Goal: Information Seeking & Learning: Learn about a topic

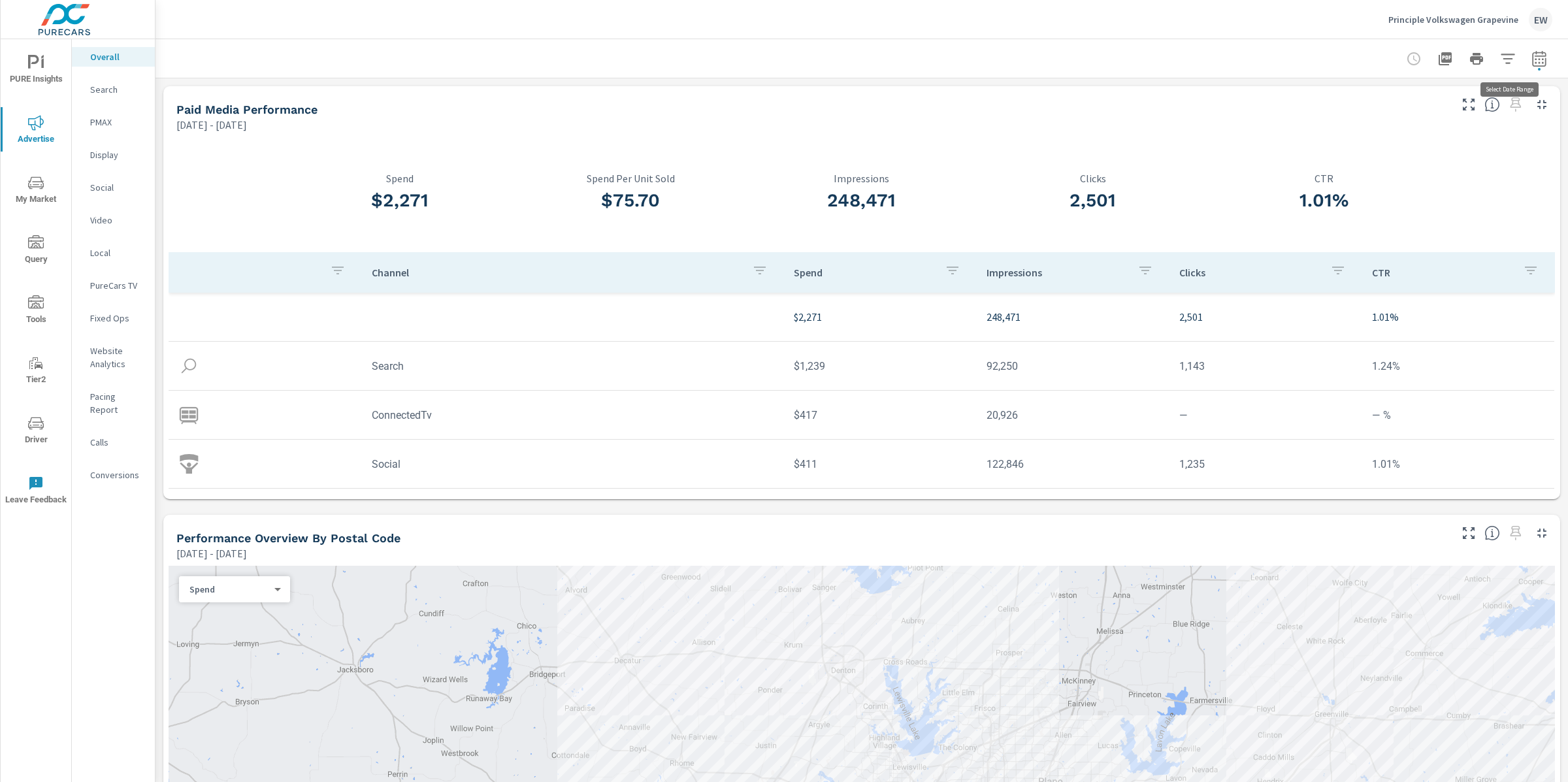
click at [1532, 61] on icon "button" at bounding box center [1539, 59] width 16 height 16
click at [1431, 113] on select "Custom [DATE] Last week Last 7 days Last 14 days Last 30 days Last 45 days Last…" at bounding box center [1422, 115] width 141 height 26
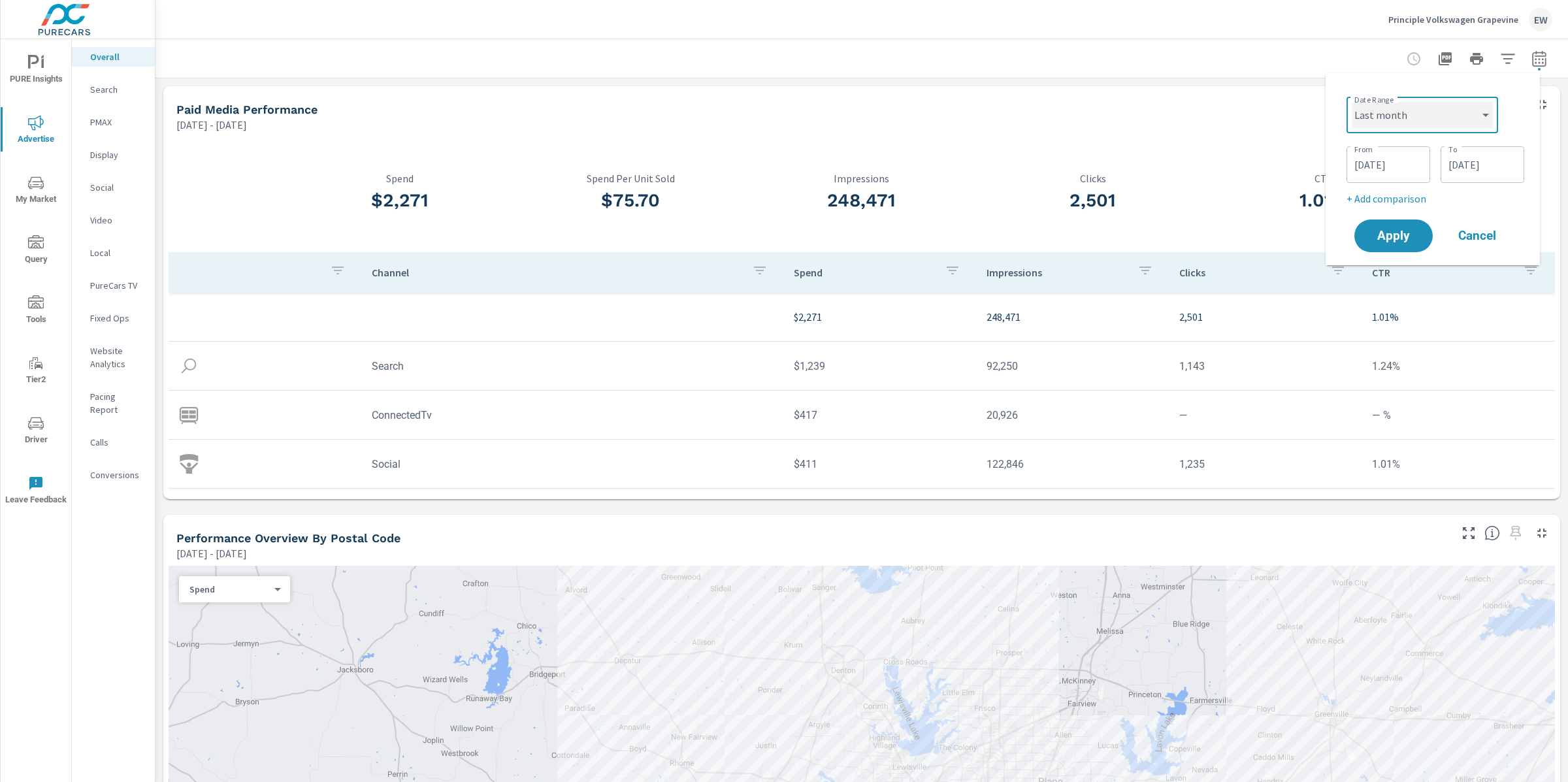
click at [1351, 102] on select "Custom [DATE] Last week Last 7 days Last 14 days Last 30 days Last 45 days Last…" at bounding box center [1422, 115] width 141 height 26
select select "Last month"
click at [1375, 241] on div "1.01% CTR" at bounding box center [1323, 195] width 232 height 115
click at [1534, 59] on icon "button" at bounding box center [1539, 59] width 16 height 16
click at [1422, 110] on select "Custom [DATE] Last week Last 7 days Last 14 days Last 30 days Last 45 days Last…" at bounding box center [1422, 115] width 141 height 26
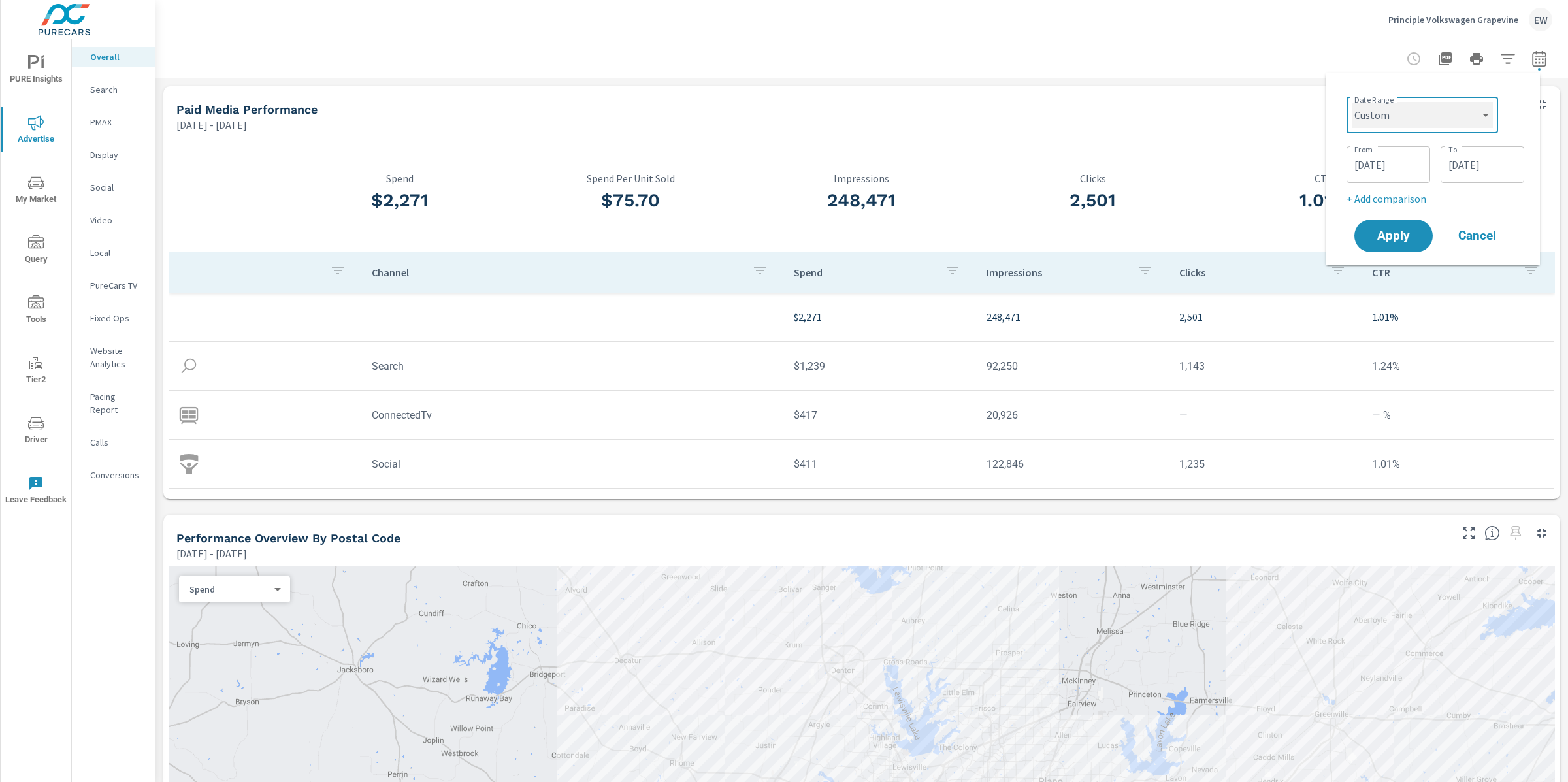
click at [1351, 102] on select "Custom [DATE] Last week Last 7 days Last 14 days Last 30 days Last 45 days Last…" at bounding box center [1422, 115] width 141 height 26
select select "Last month"
click at [1395, 190] on span "Apply" at bounding box center [1394, 186] width 54 height 12
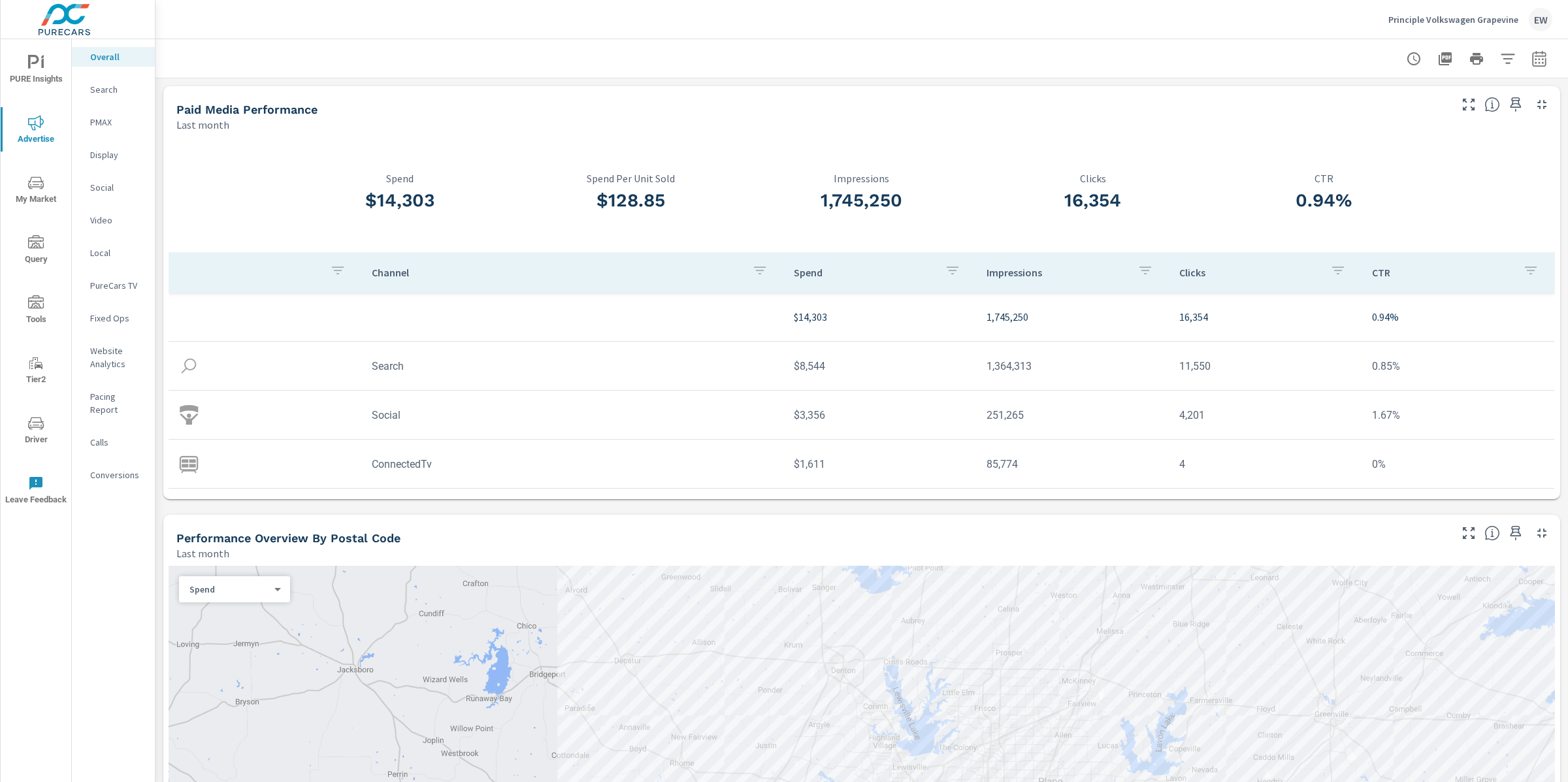
click at [107, 95] on p "Search" at bounding box center [117, 89] width 54 height 13
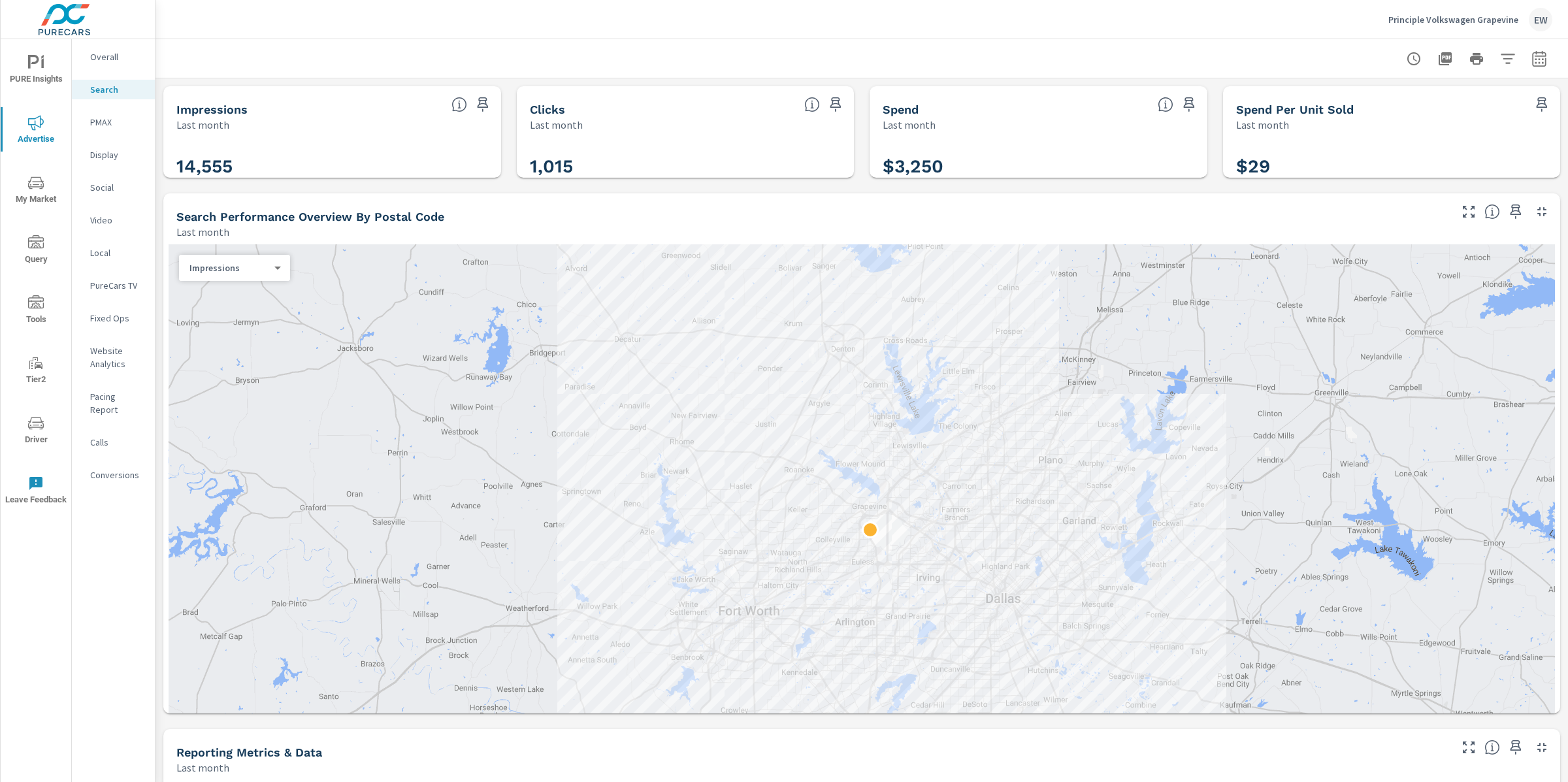
click at [159, 314] on div "Impressions Last month 14,555 Clicks Last month 1,015 Spend Last month $3,250 S…" at bounding box center [862, 775] width 1413 height 1394
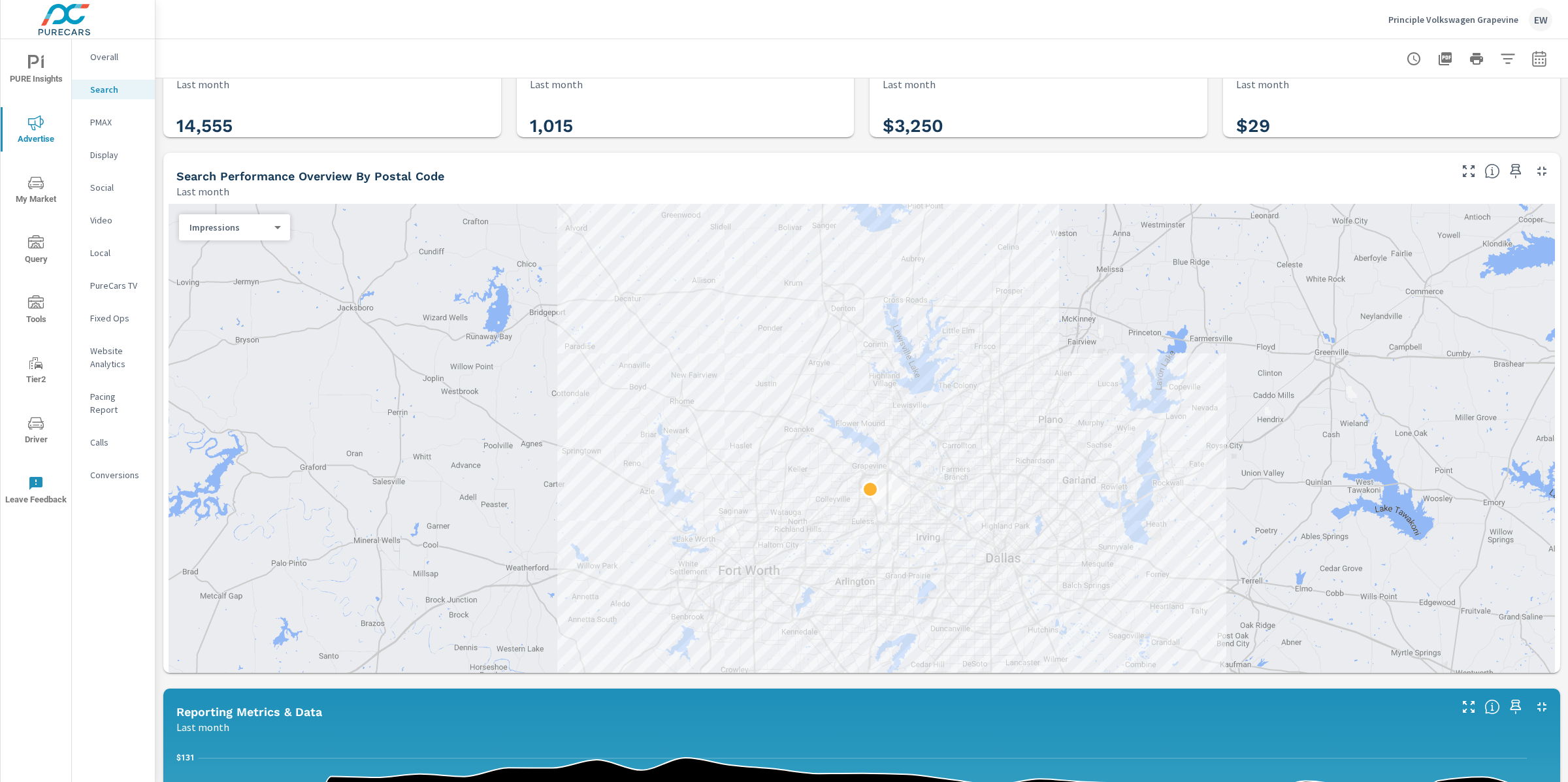
scroll to position [62, 0]
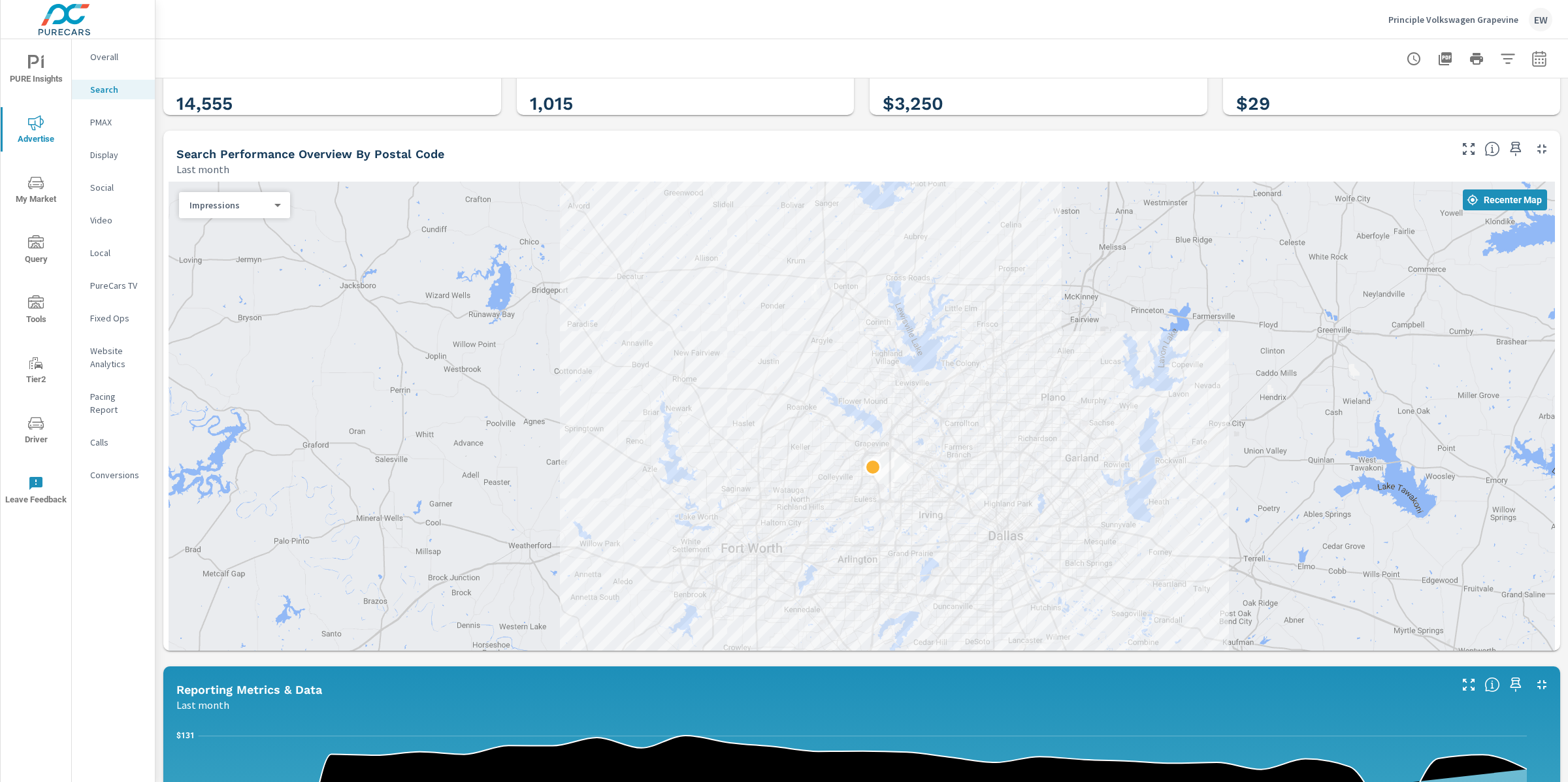
scroll to position [62, 0]
click at [99, 195] on p "Social" at bounding box center [117, 187] width 54 height 13
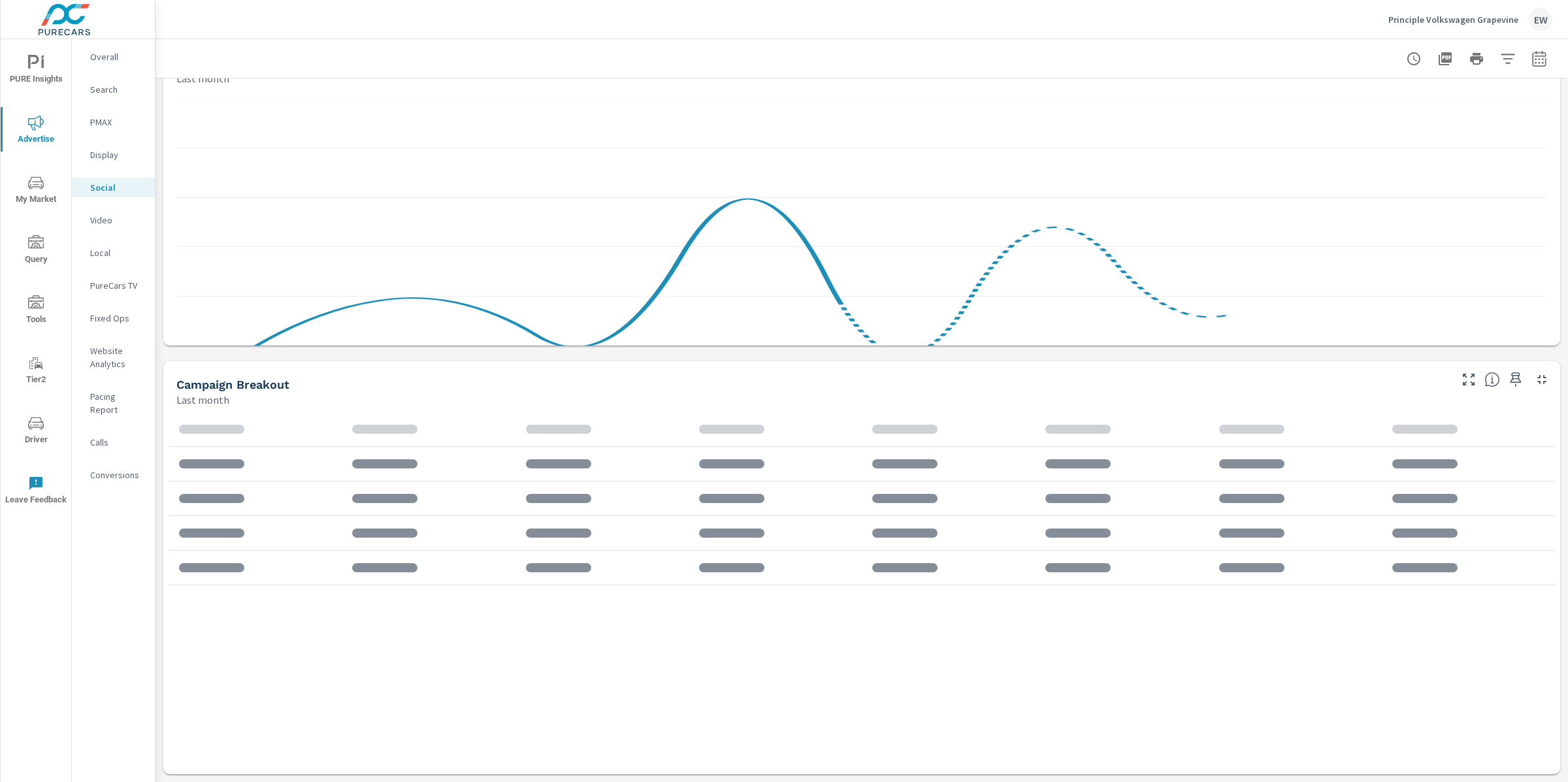
scroll to position [368, 0]
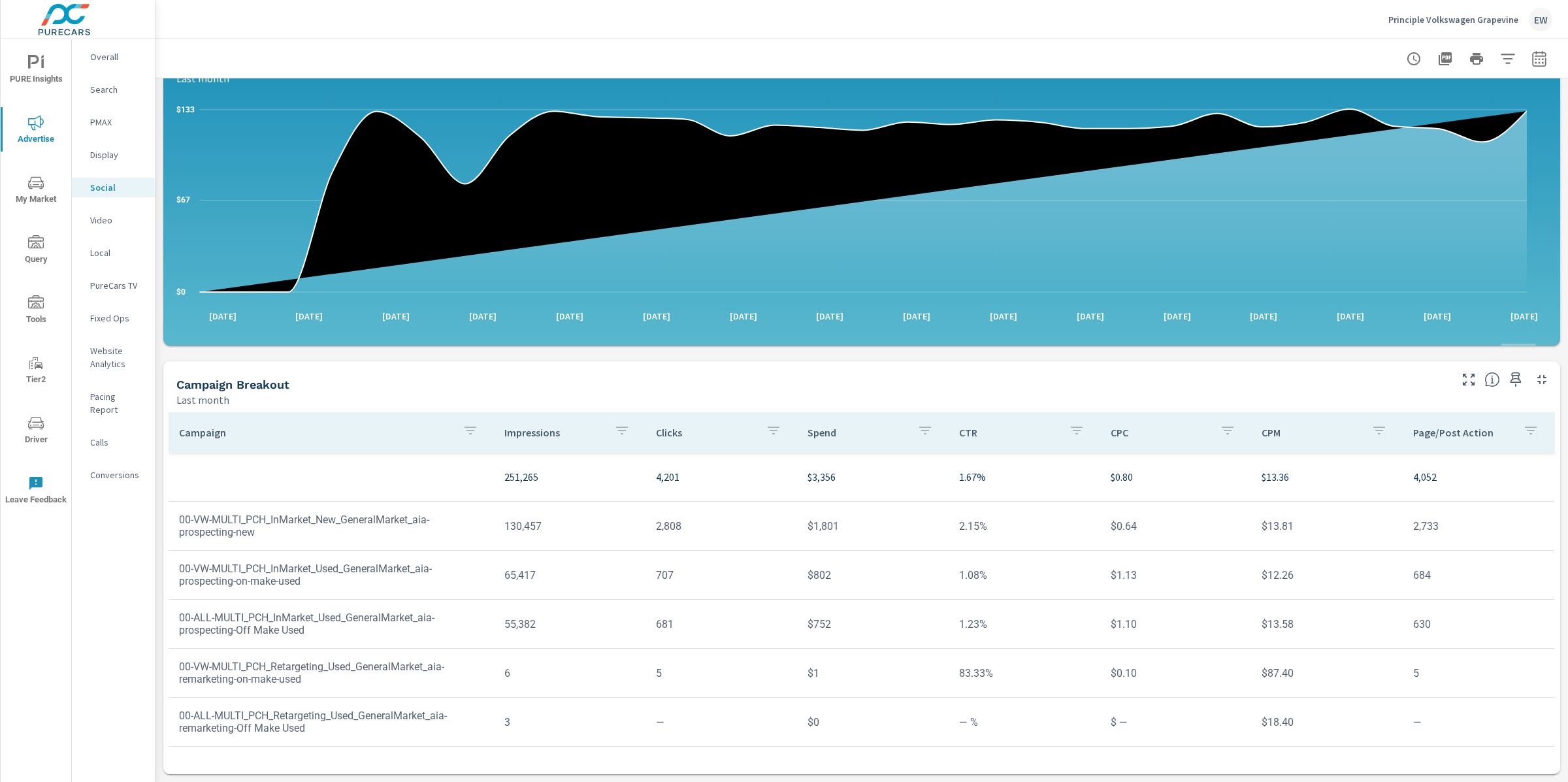
click at [109, 55] on p "Overall" at bounding box center [117, 57] width 54 height 13
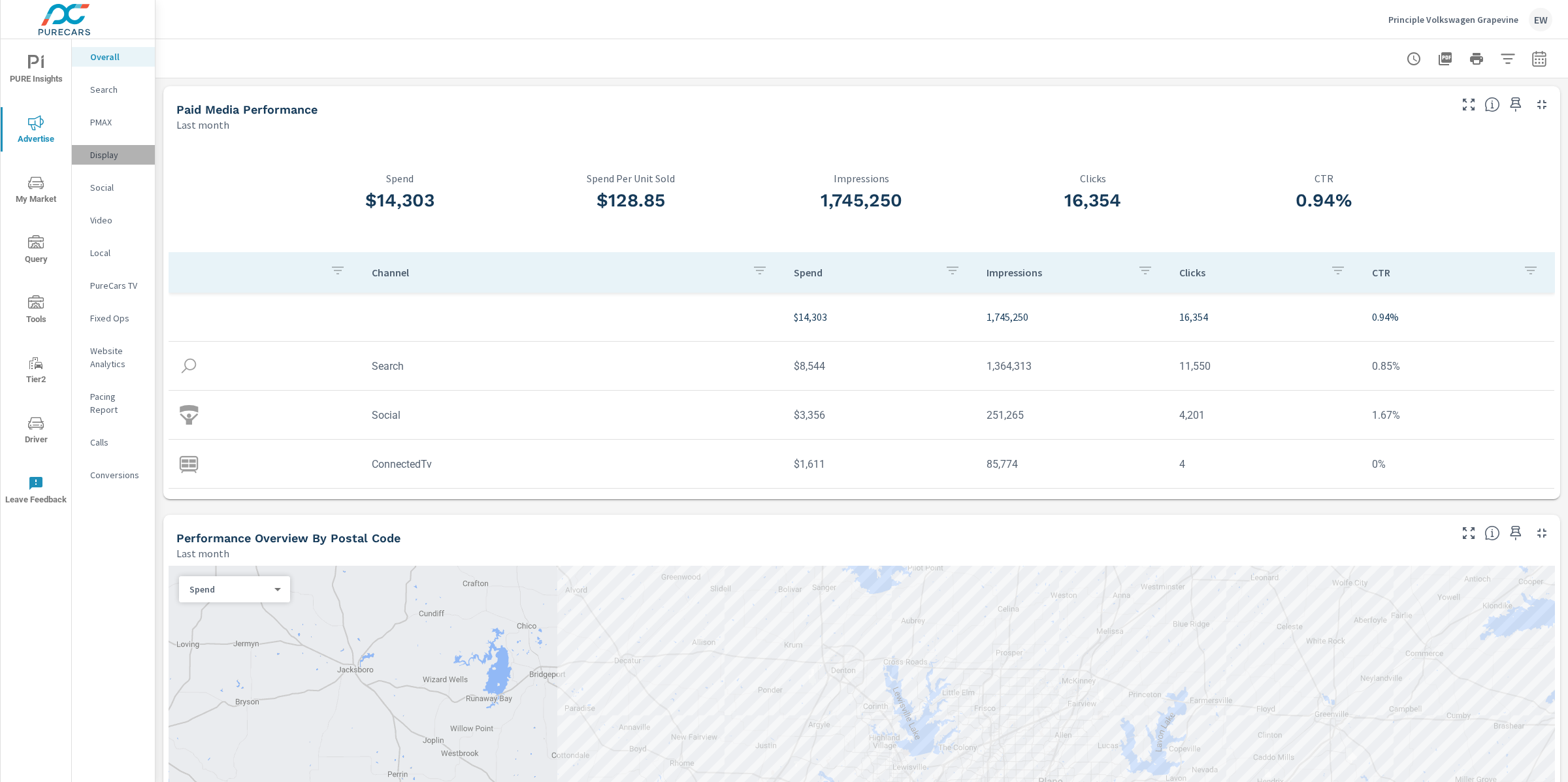
click at [110, 161] on p "Display" at bounding box center [117, 155] width 54 height 13
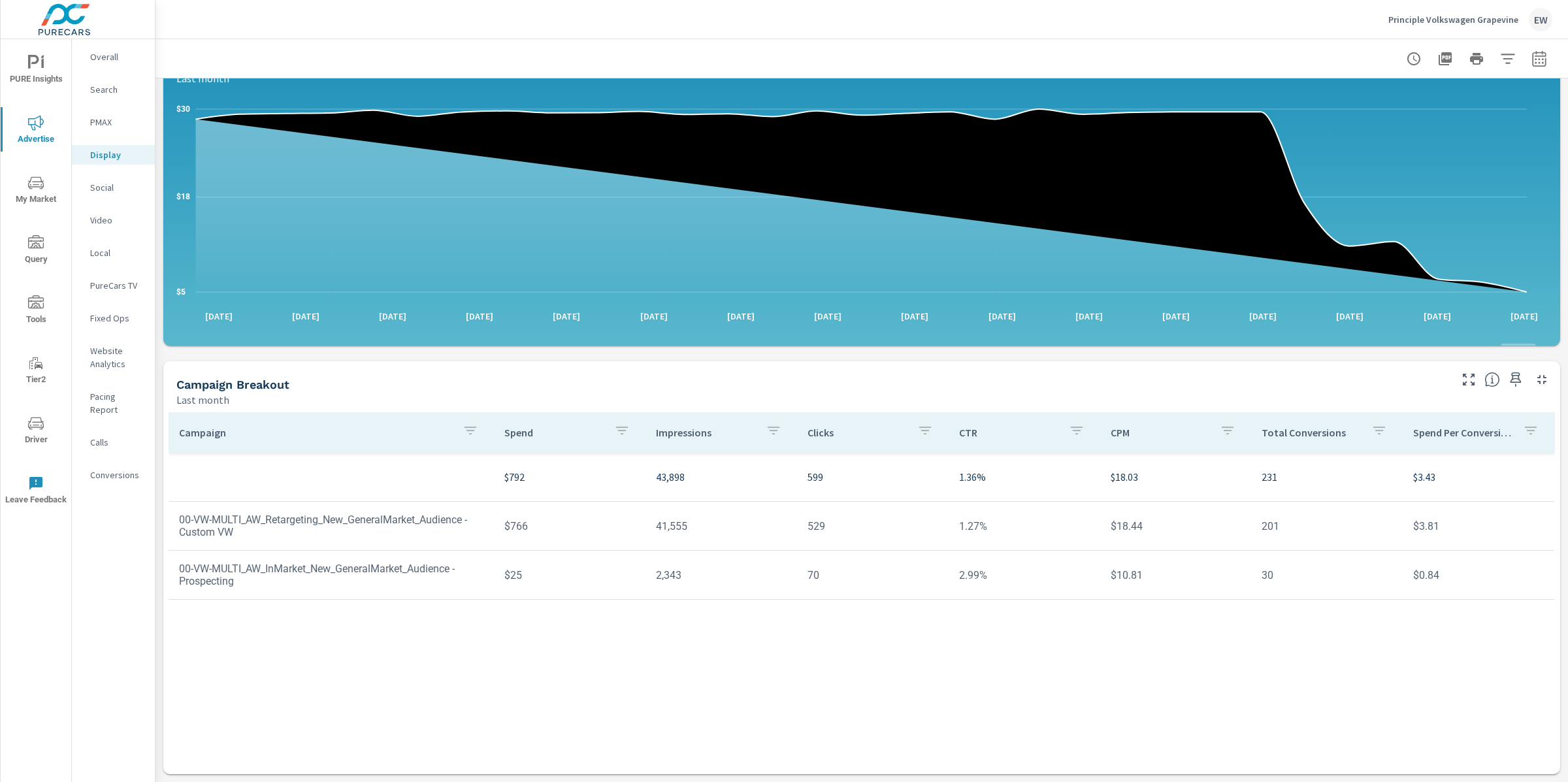
scroll to position [368, 0]
click at [100, 292] on p "PureCars TV" at bounding box center [117, 286] width 54 height 13
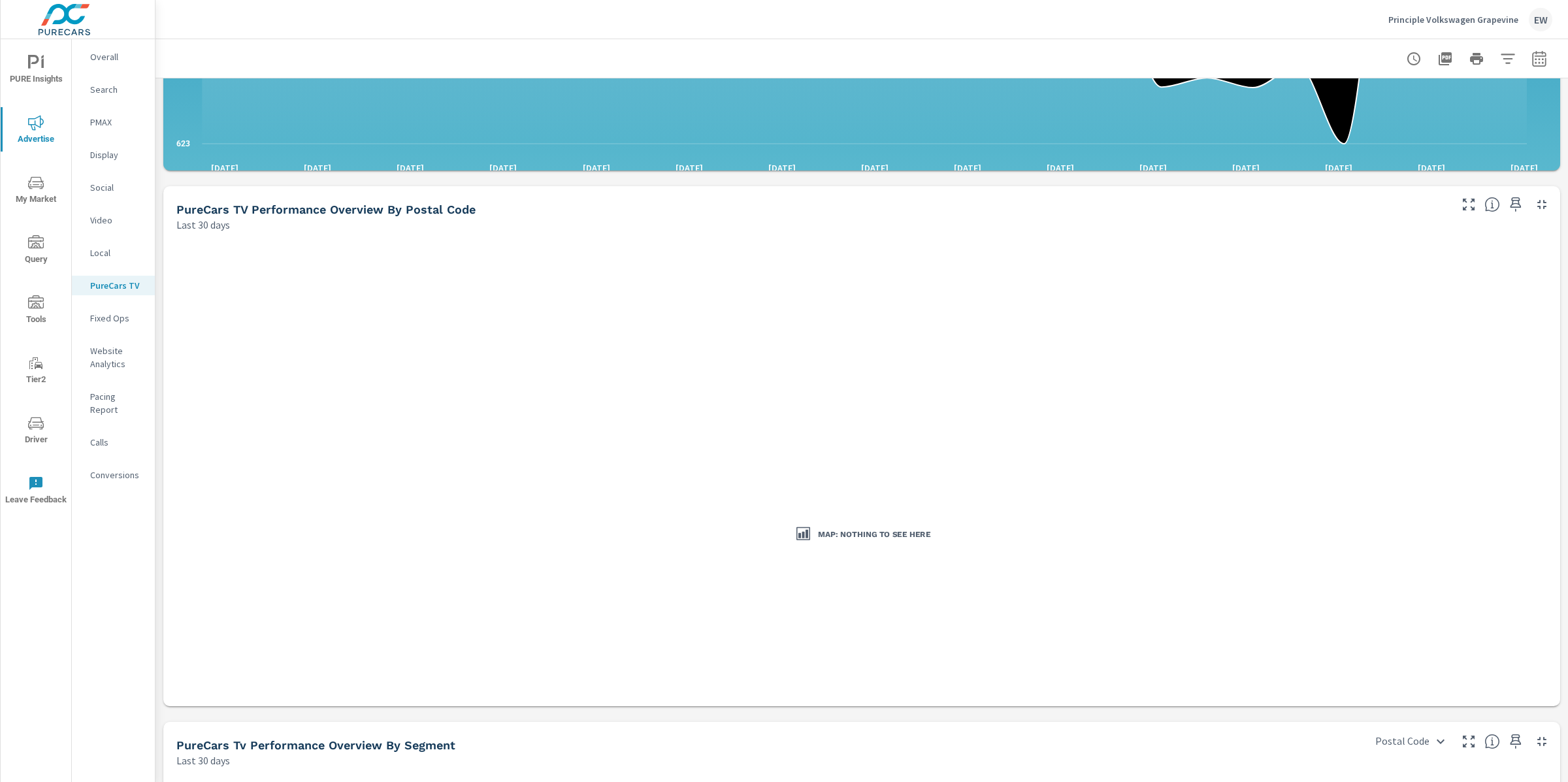
scroll to position [1333, 0]
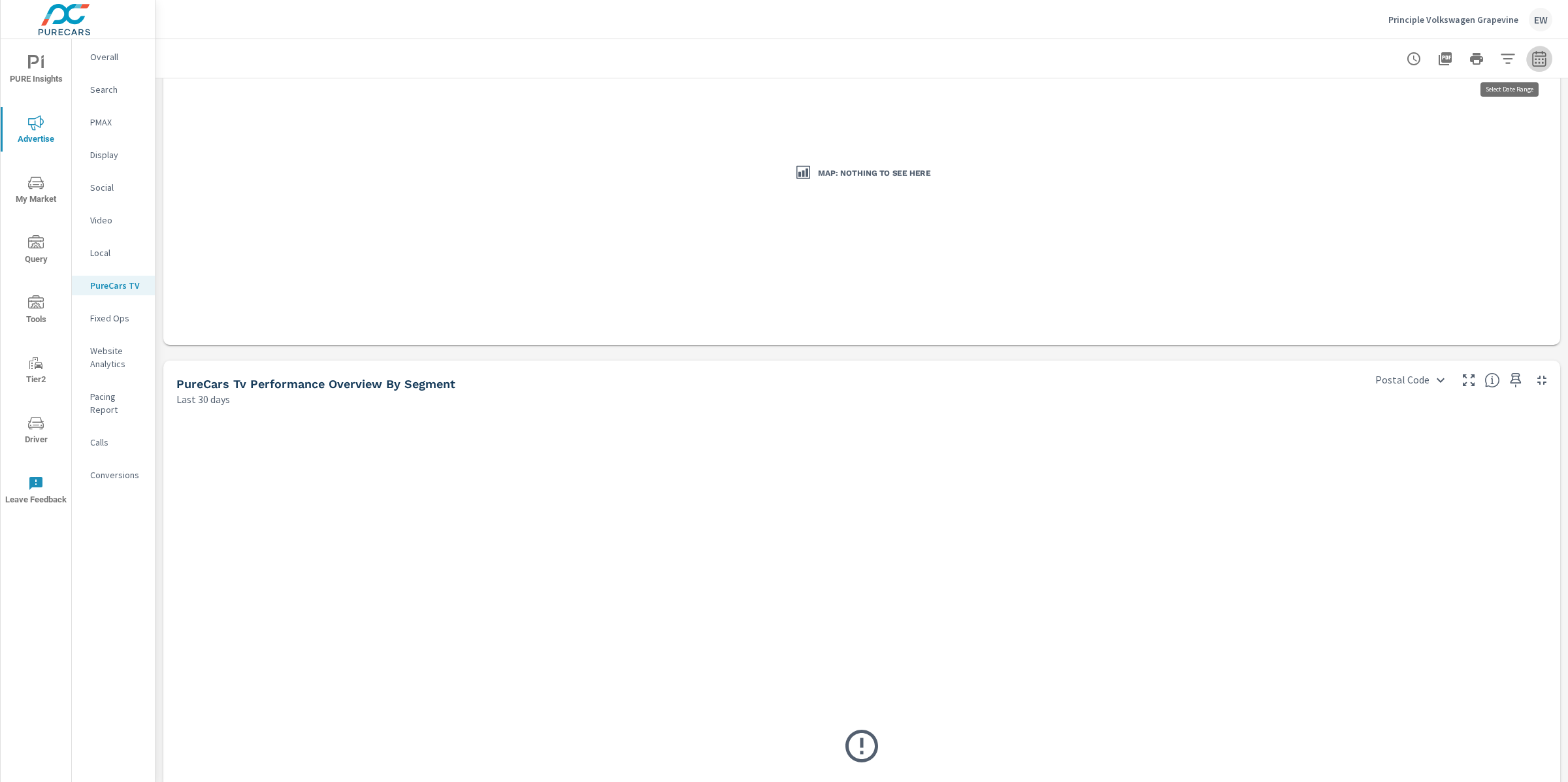
click at [1532, 58] on icon "button" at bounding box center [1539, 59] width 16 height 16
click at [1391, 116] on select "Custom [DATE] Last week Last 7 days Last 14 days Last 30 days Last 45 days Last…" at bounding box center [1422, 115] width 130 height 26
click at [1357, 102] on select "Custom [DATE] Last week Last 7 days Last 14 days Last 30 days Last 45 days Last…" at bounding box center [1422, 115] width 130 height 26
select select "Last month"
click at [1396, 185] on button "Apply" at bounding box center [1393, 186] width 81 height 34
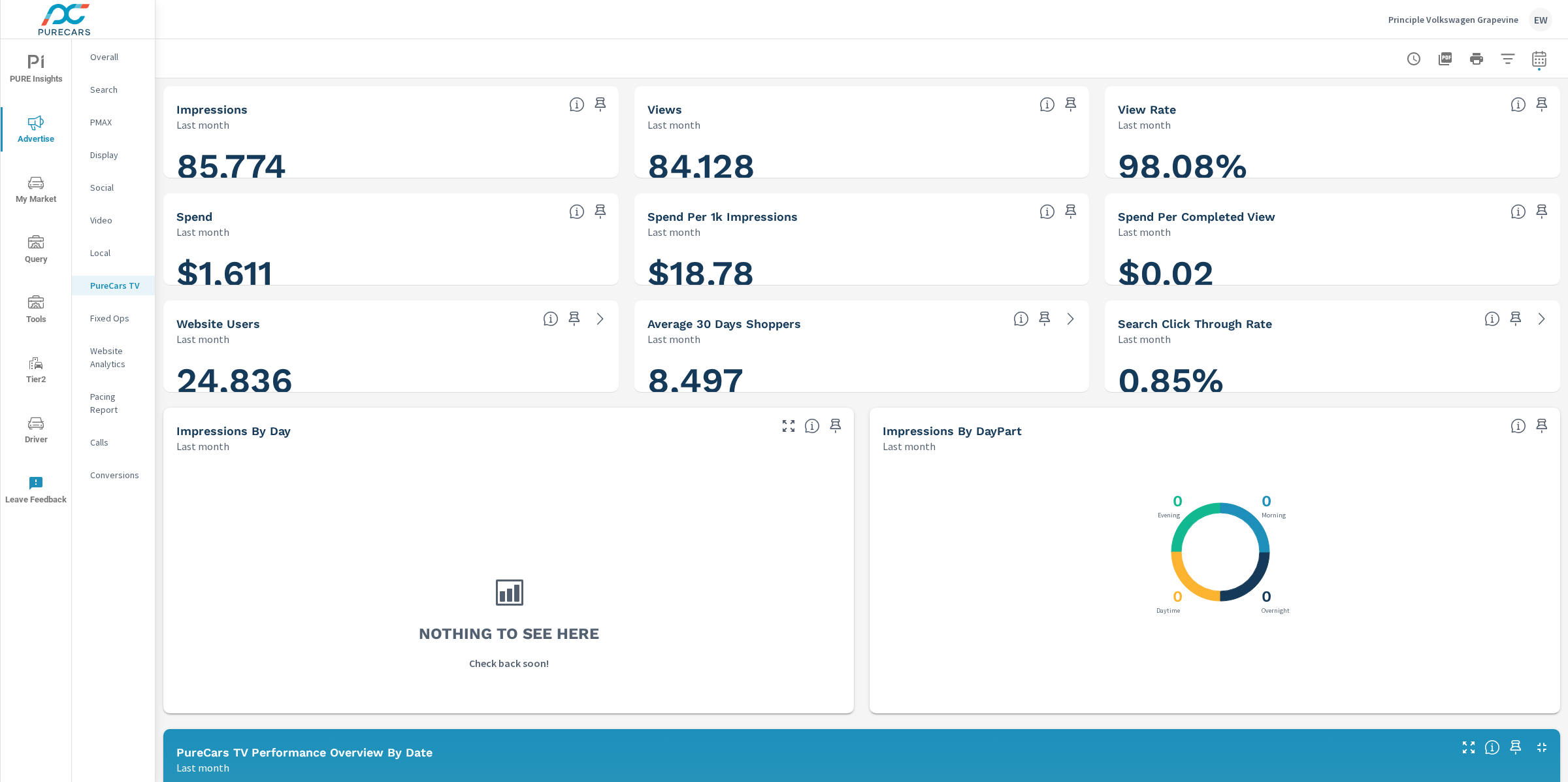
click at [98, 227] on p "Video" at bounding box center [117, 221] width 54 height 13
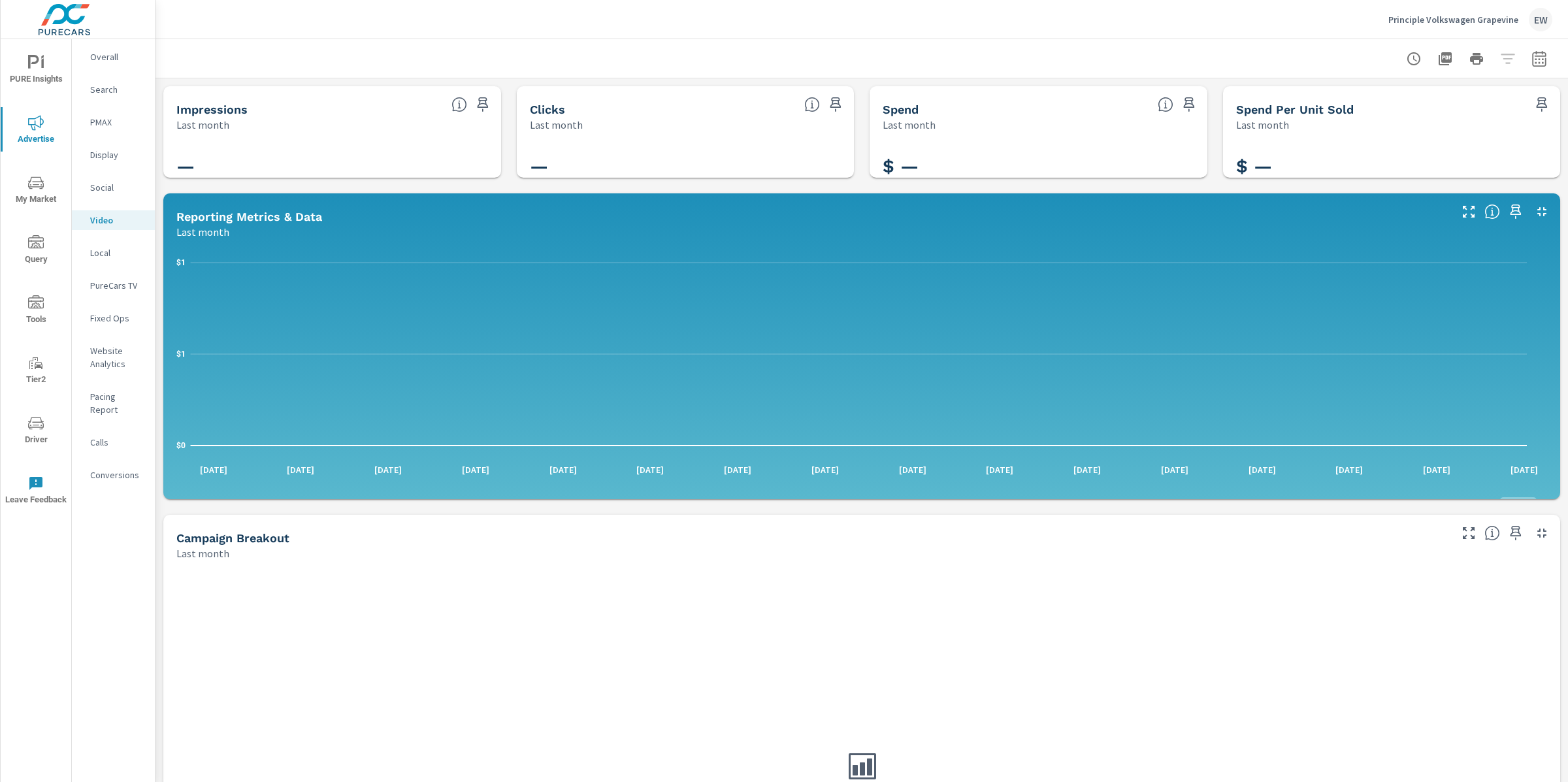
click at [101, 292] on p "PureCars TV" at bounding box center [117, 286] width 54 height 13
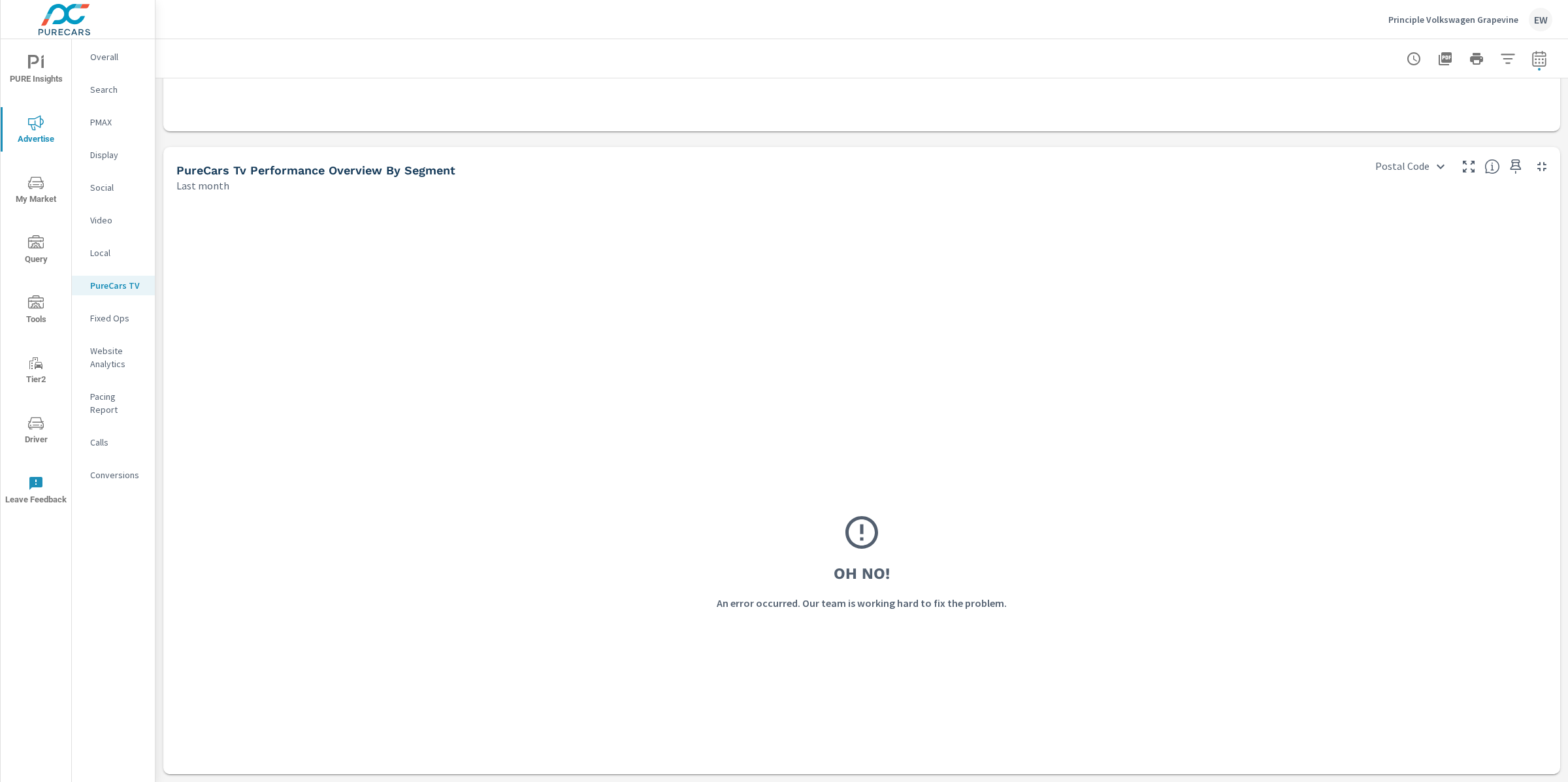
scroll to position [1661, 0]
click at [105, 61] on p "Overall" at bounding box center [117, 57] width 54 height 13
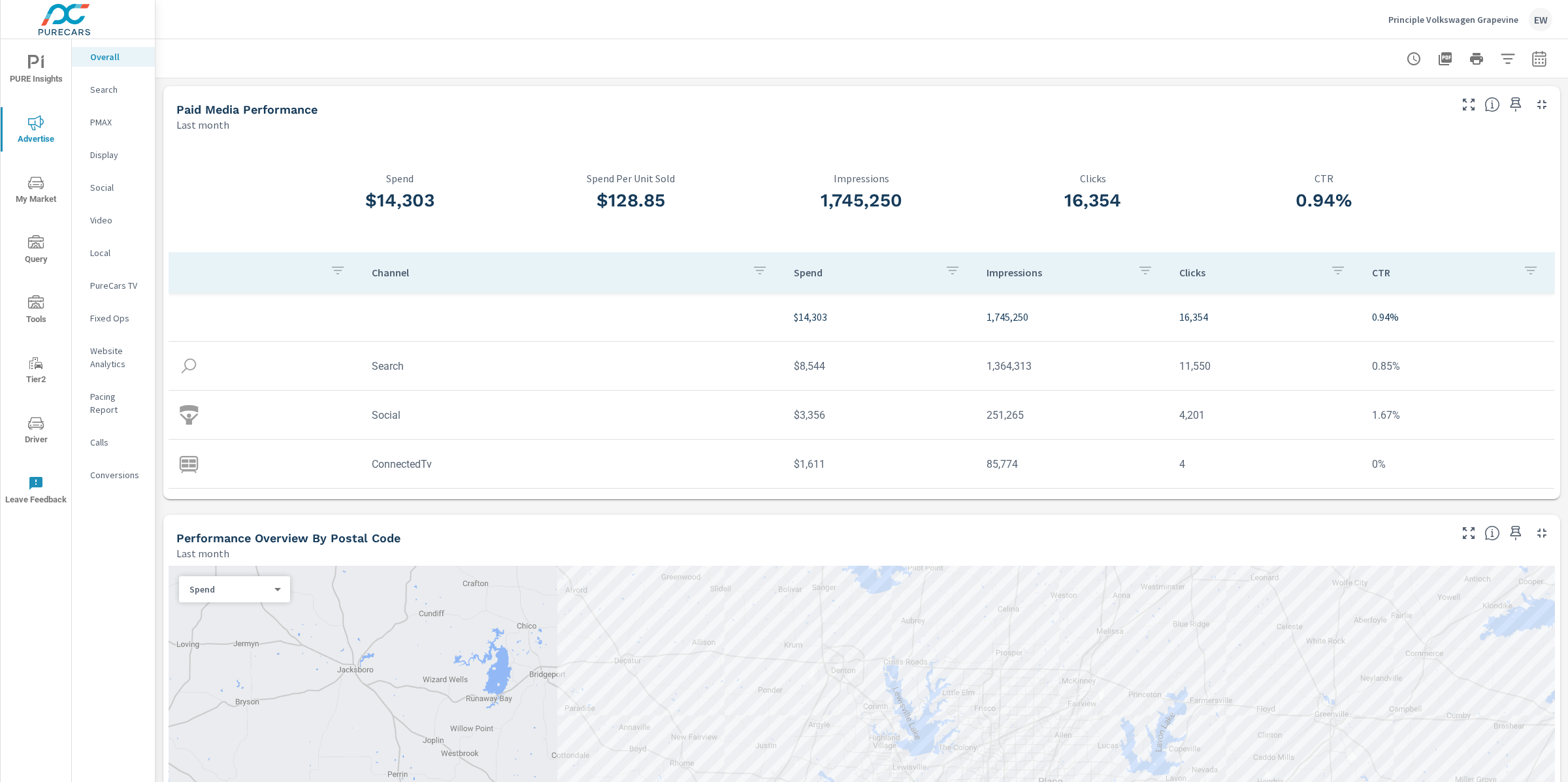
click at [412, 474] on td "ConnectedTv" at bounding box center [572, 465] width 422 height 34
drag, startPoint x: 455, startPoint y: 469, endPoint x: 357, endPoint y: 469, distance: 98.0
click at [357, 469] on tr "ConnectedTv $1,611 85,774 4 0%" at bounding box center [861, 464] width 1386 height 49
click at [105, 292] on p "PureCars TV" at bounding box center [117, 286] width 54 height 13
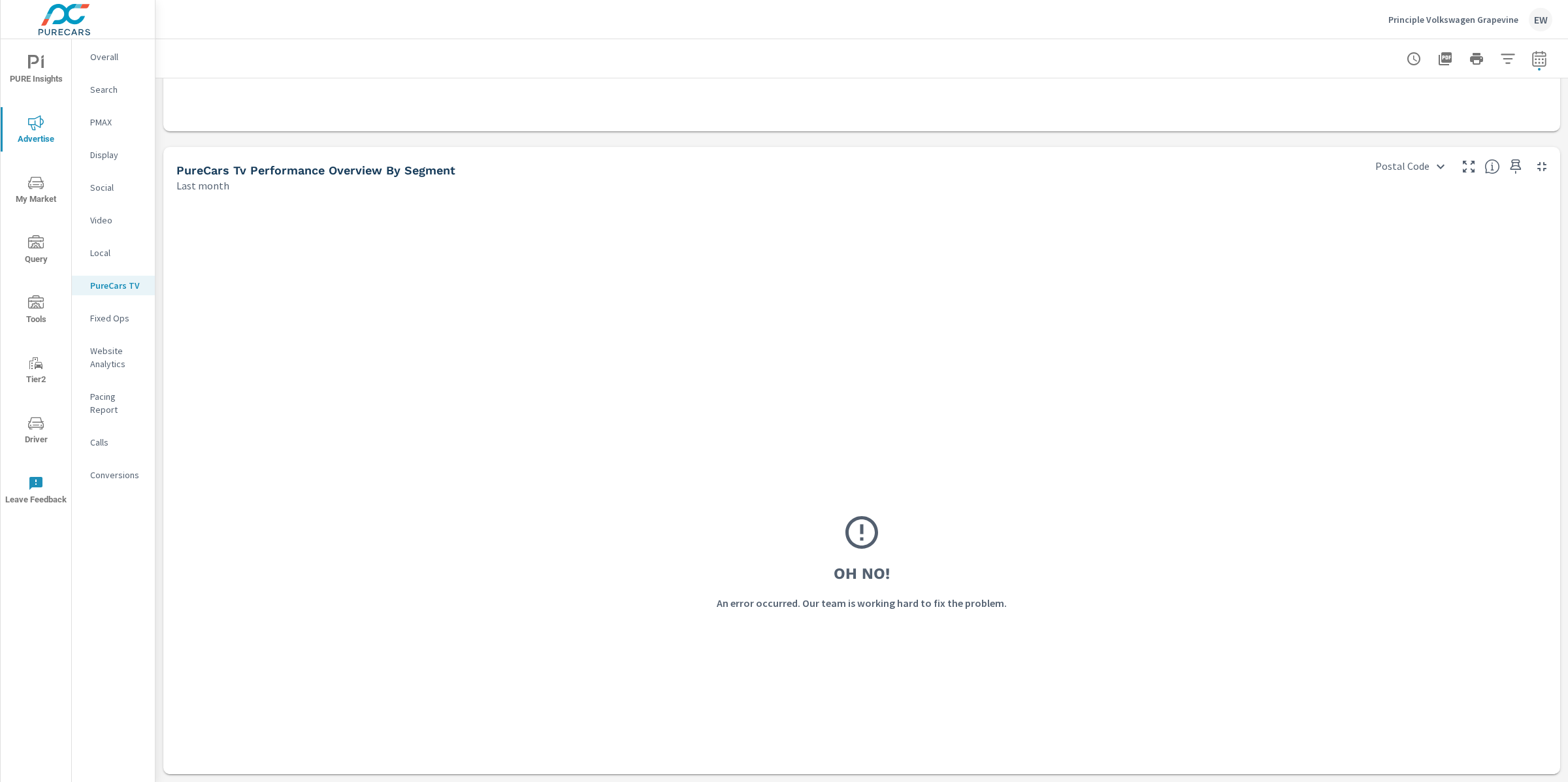
scroll to position [1559, 0]
click at [43, 70] on span "PURE Insights" at bounding box center [35, 71] width 62 height 32
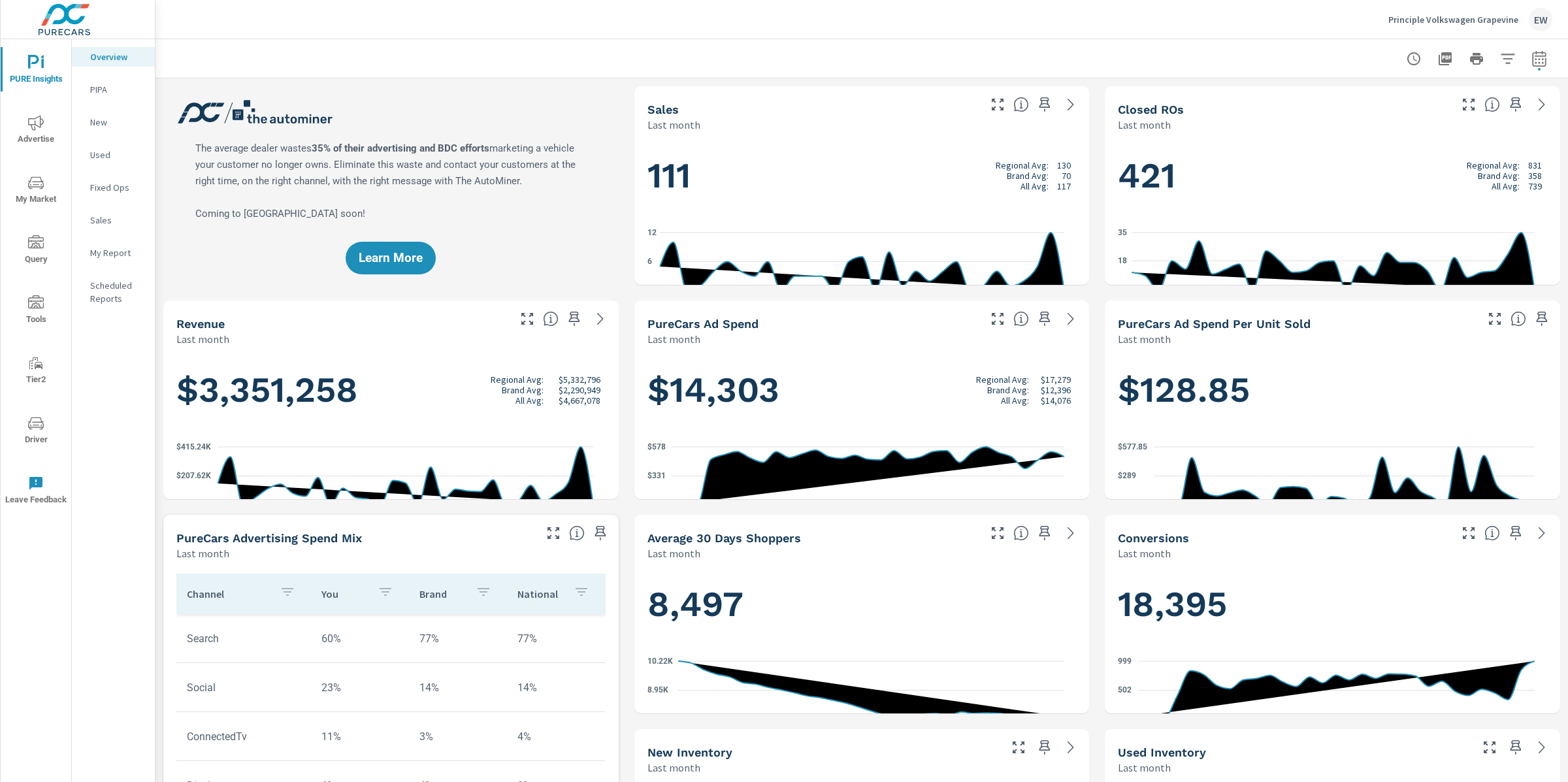
click at [1532, 58] on icon "button" at bounding box center [1539, 59] width 16 height 16
select select "Last month"
click at [1387, 155] on p "+ Add comparison" at bounding box center [1435, 149] width 168 height 16
click at [1389, 178] on select "Custom Previous period Previous month Previous year" at bounding box center [1422, 172] width 130 height 26
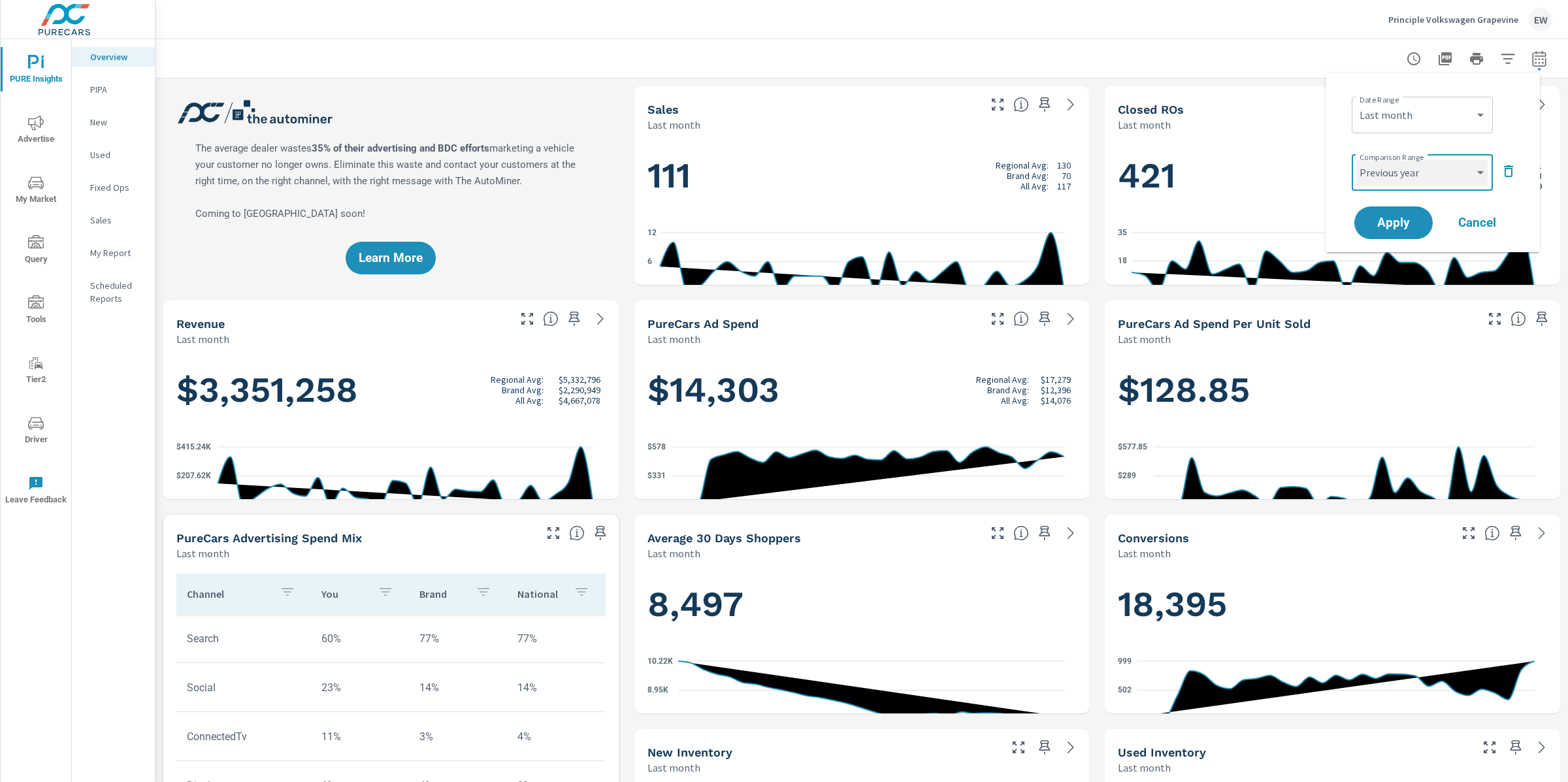
click at [1357, 162] on select "Custom Previous period Previous month Previous year" at bounding box center [1422, 172] width 130 height 26
select select "Previous year"
click at [1389, 229] on span "Apply" at bounding box center [1394, 222] width 54 height 12
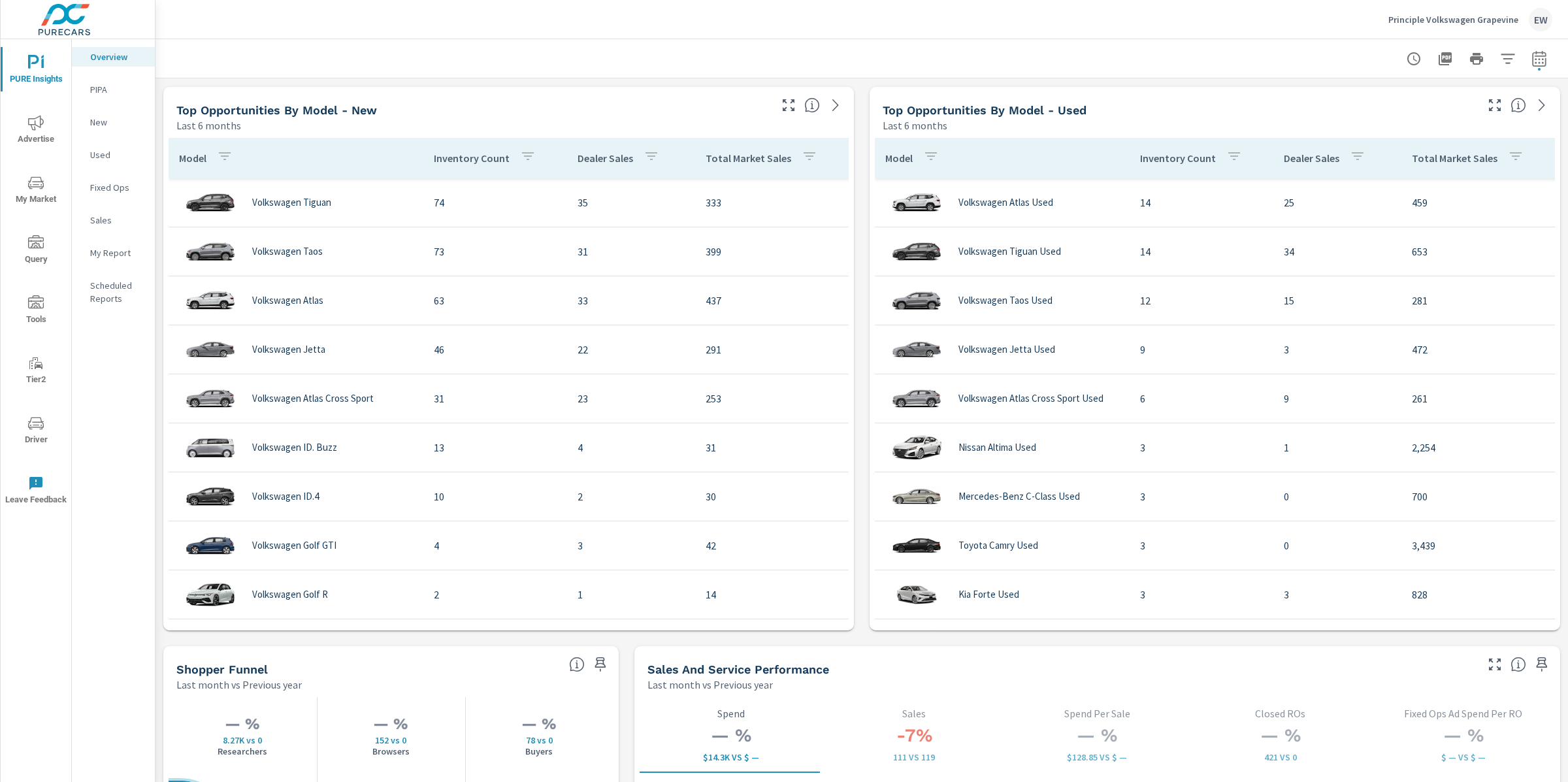
scroll to position [1131, 0]
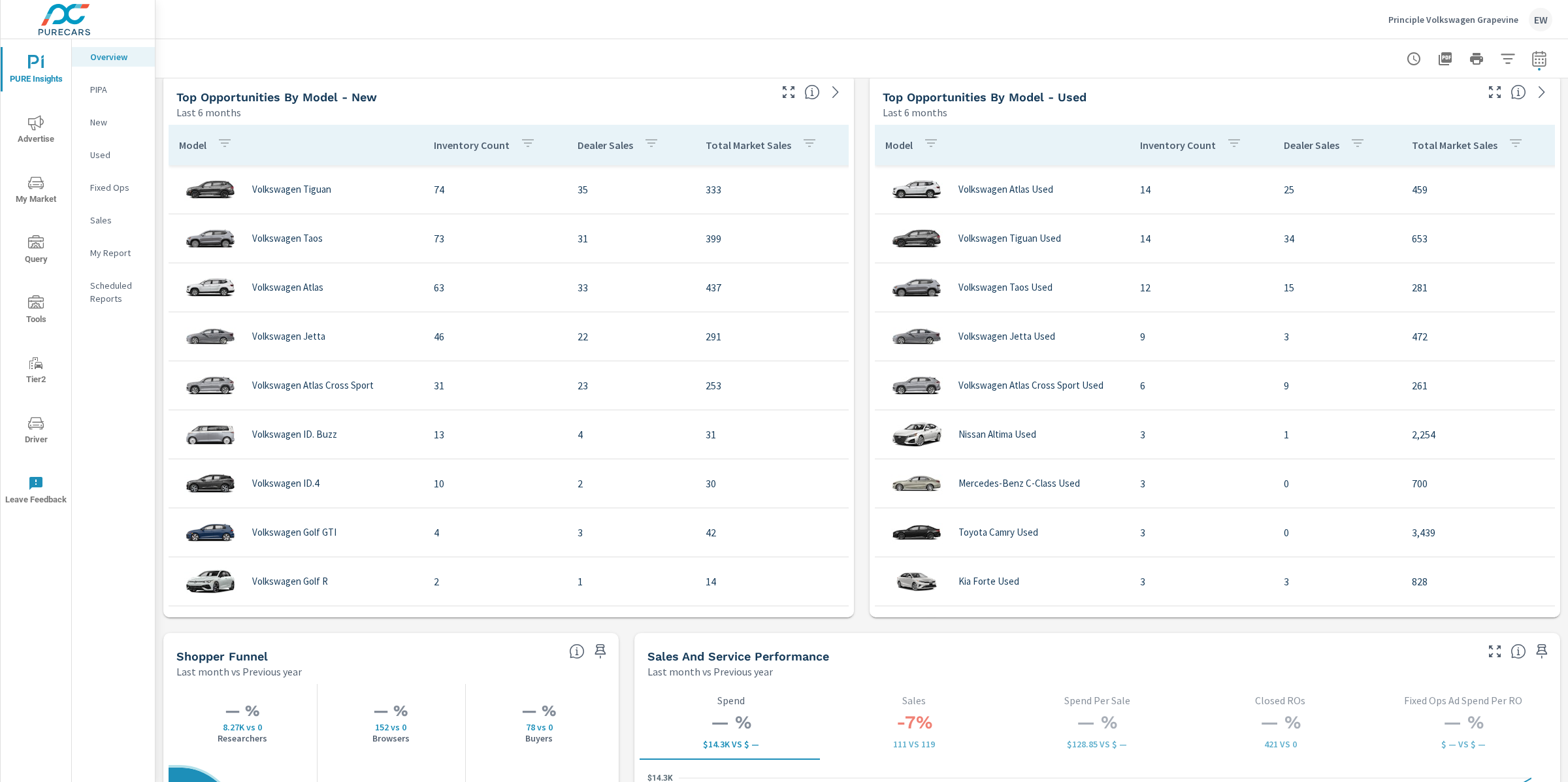
click at [32, 183] on icon "nav menu" at bounding box center [35, 182] width 16 height 16
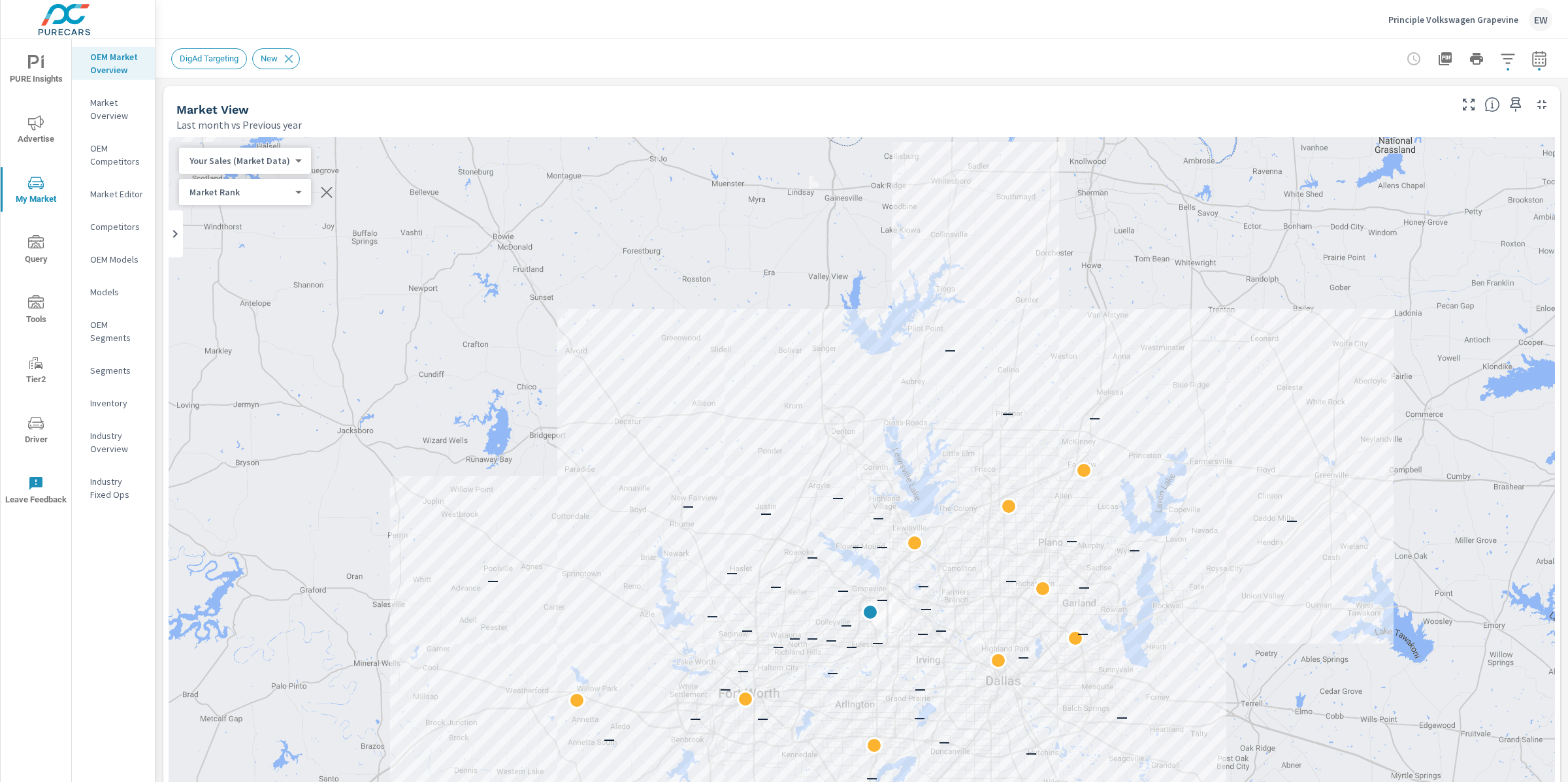
click at [265, 164] on body "PURE Insights Advertise My Market Query Tools Tier2 Driver Leave Feedback OEM M…" at bounding box center [784, 391] width 1568 height 782
click at [252, 190] on li "Your Sales (DMS)" at bounding box center [250, 182] width 140 height 20
click at [153, 295] on nav "OEM Market Overview Market Overview OEM Competitors Market Editor Competitors O…" at bounding box center [113, 280] width 83 height 483
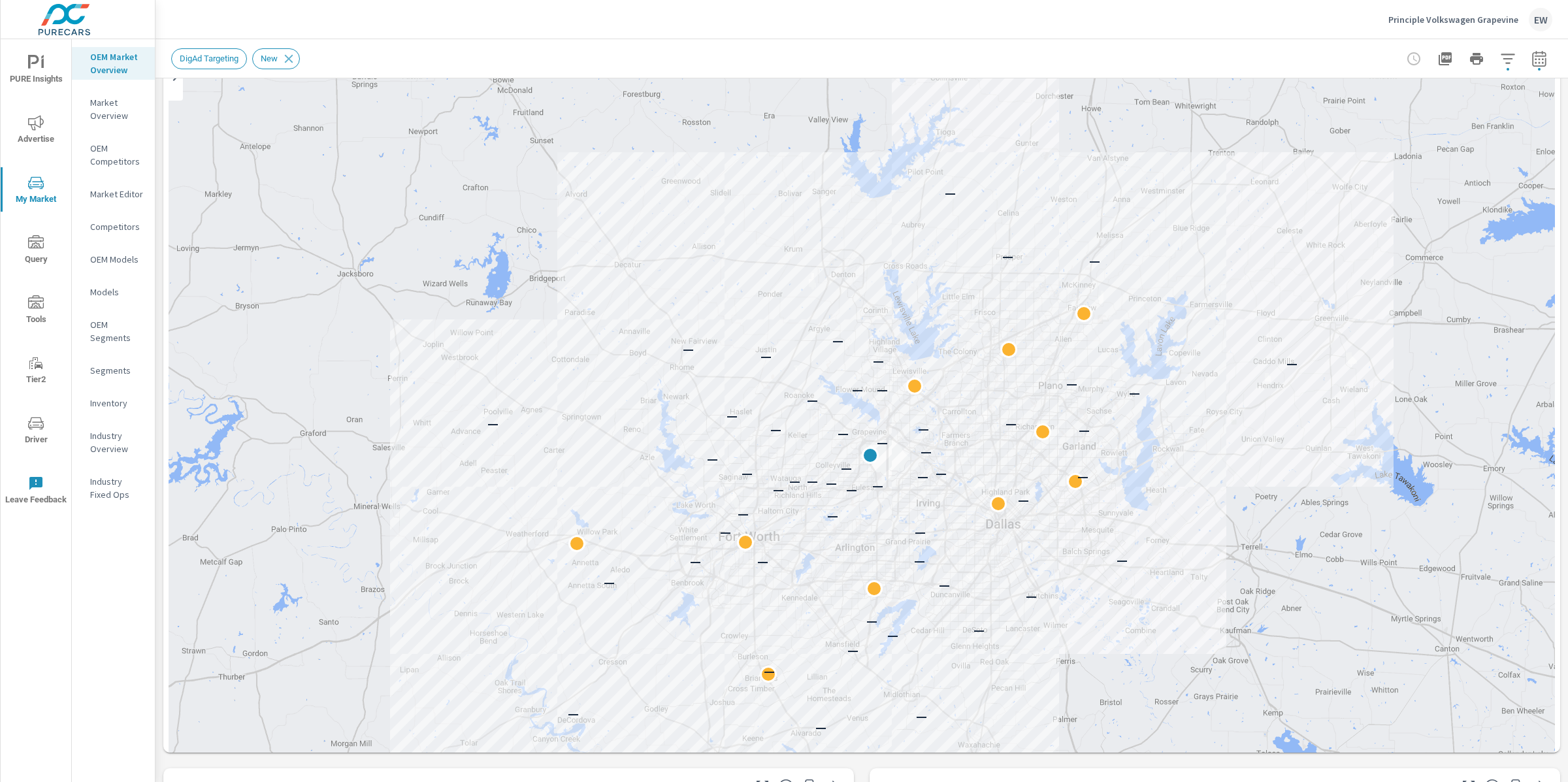
scroll to position [186, 0]
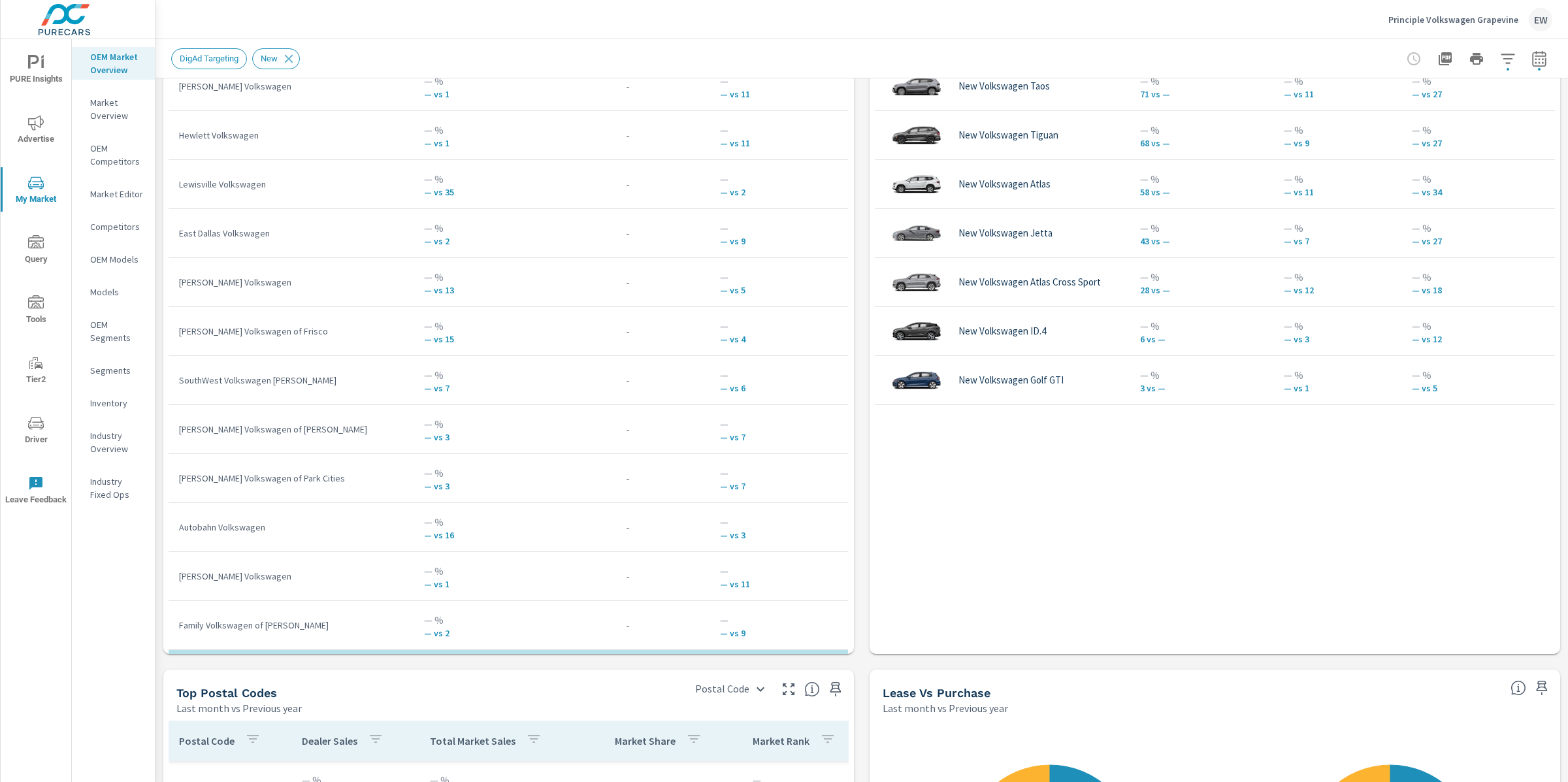
scroll to position [952, 0]
click at [856, 387] on div "Market View Last month vs Previous year ← Move left → Move right ↑ Move up ↓ Mo…" at bounding box center [862, 245] width 1413 height 2238
click at [461, 50] on icon "button" at bounding box center [466, 42] width 16 height 16
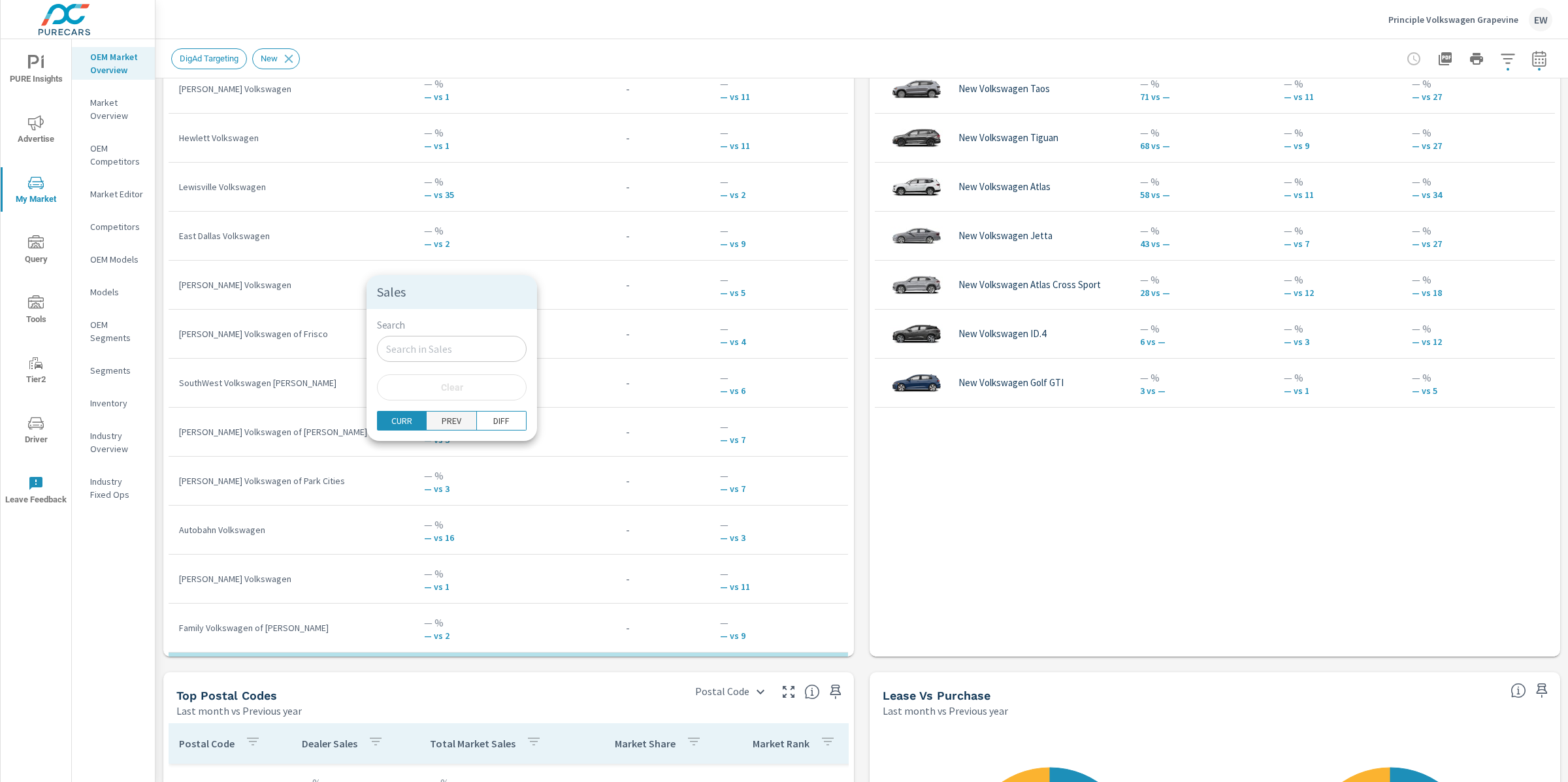
click at [453, 427] on p "PREV" at bounding box center [451, 421] width 20 height 13
click at [451, 215] on div at bounding box center [784, 391] width 1568 height 782
click at [453, 60] on button "button" at bounding box center [466, 45] width 26 height 30
click at [432, 258] on div at bounding box center [784, 391] width 1568 height 782
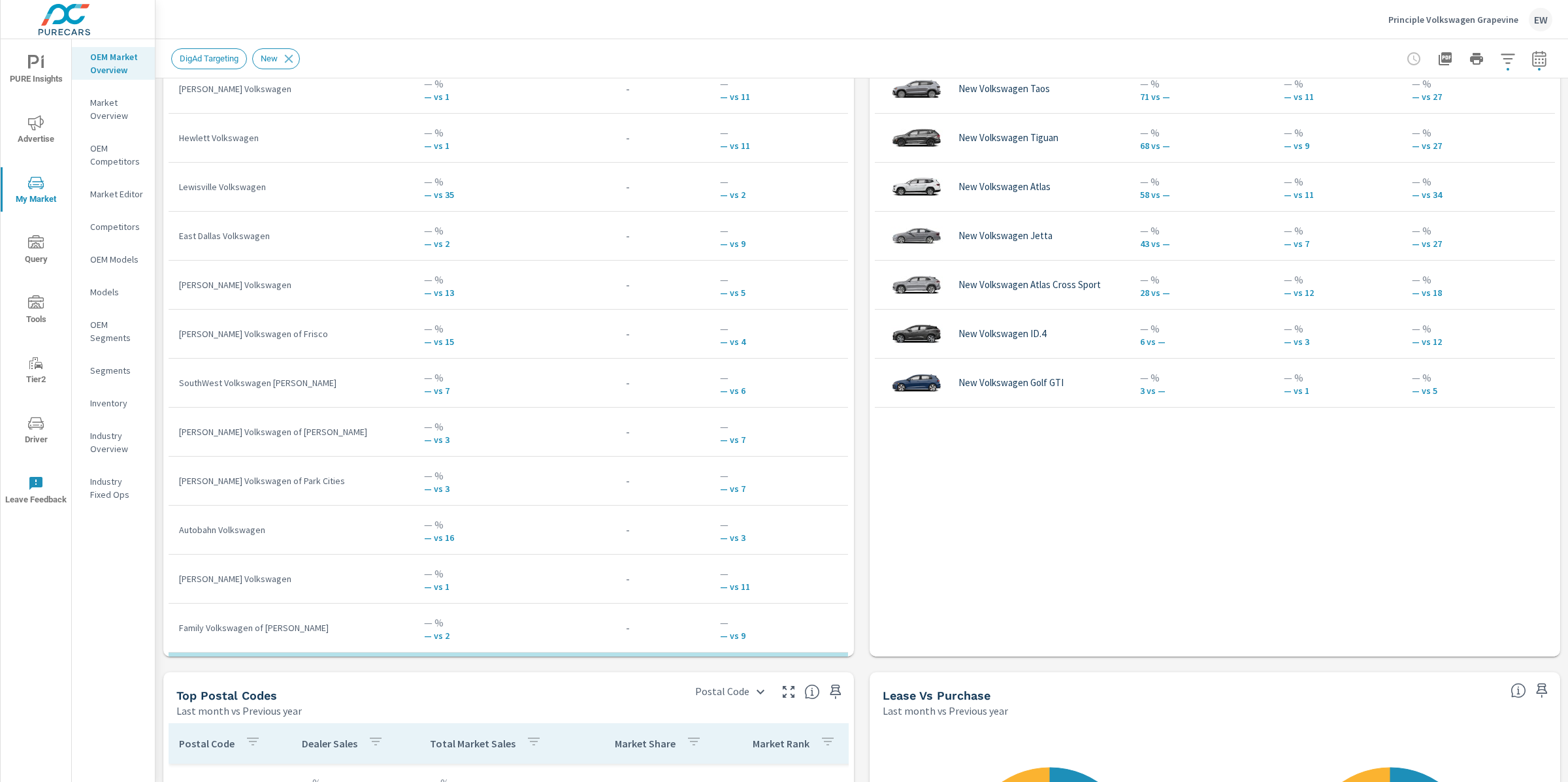
click at [159, 181] on div "Market View Last month vs Previous year ← Move left → Move right ↑ Move up ↓ Mo…" at bounding box center [862, 245] width 1413 height 2238
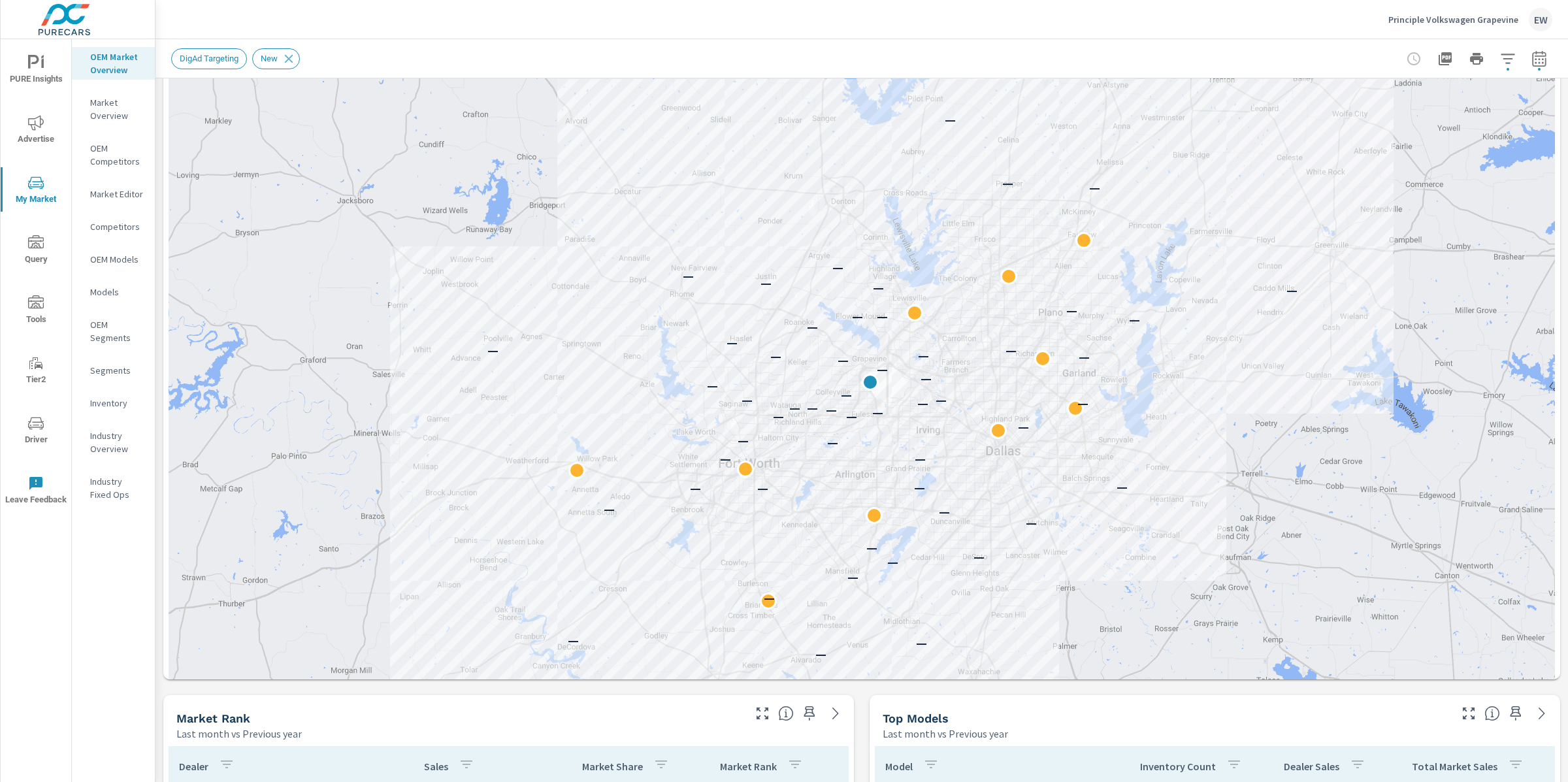
scroll to position [209, 0]
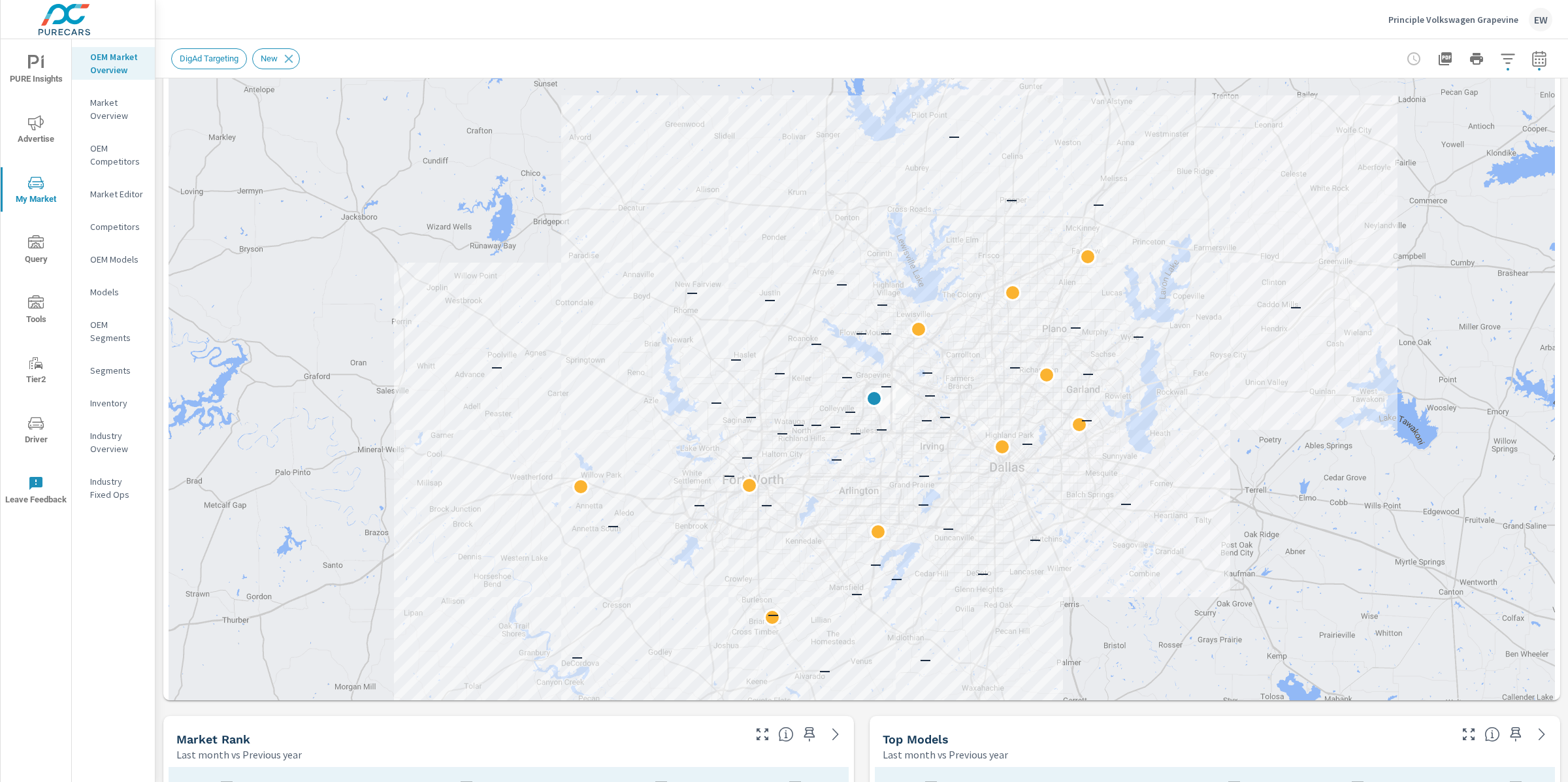
drag, startPoint x: 560, startPoint y: 391, endPoint x: 565, endPoint y: 385, distance: 7.8
click at [565, 385] on div "— — — — — — — — — — — — — — — — — — — — — — — — — — — — — — — — — — — — — — — —…" at bounding box center [862, 395] width 1387 height 933
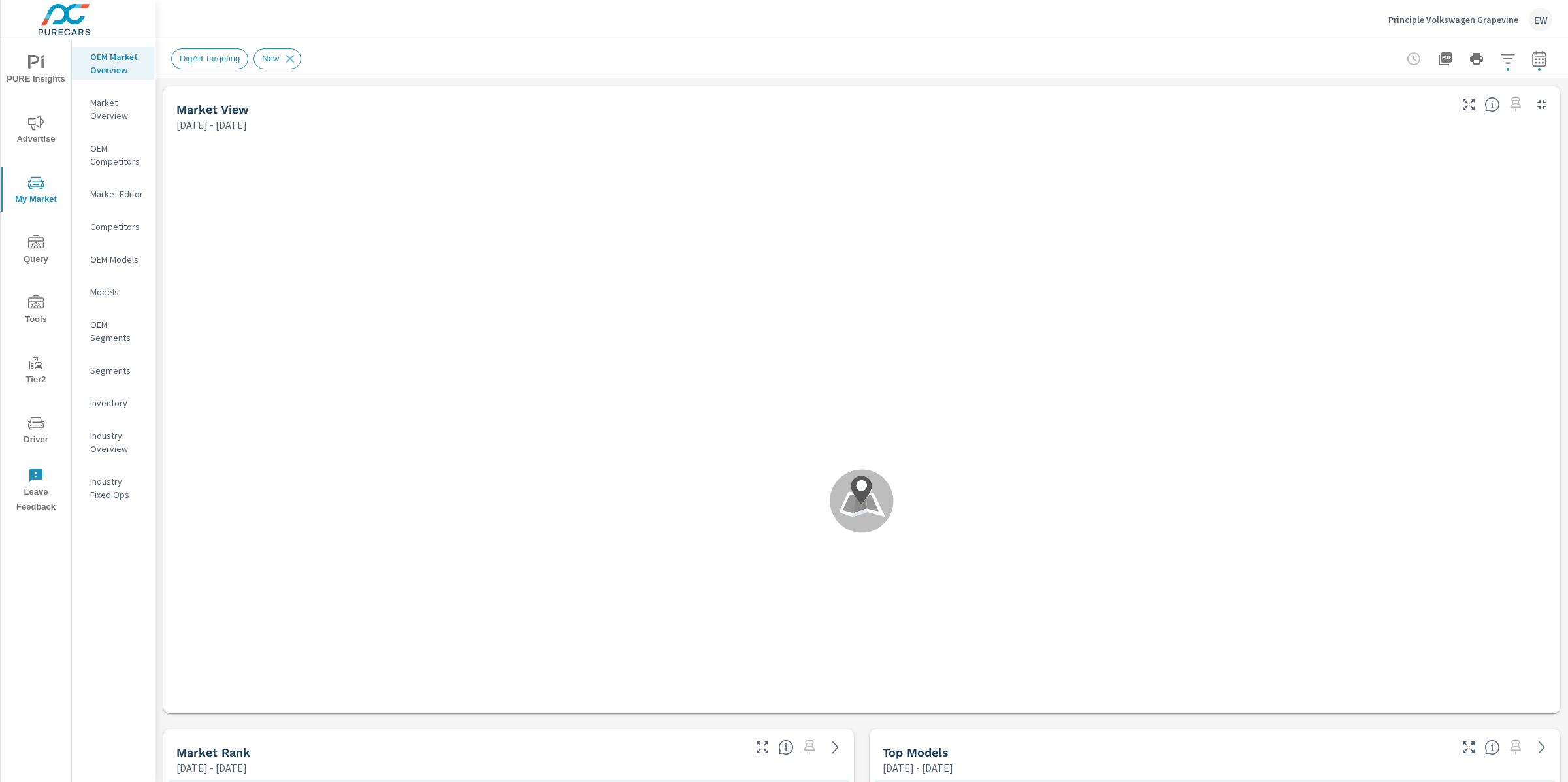
click at [1501, 58] on icon "button" at bounding box center [1508, 59] width 14 height 10
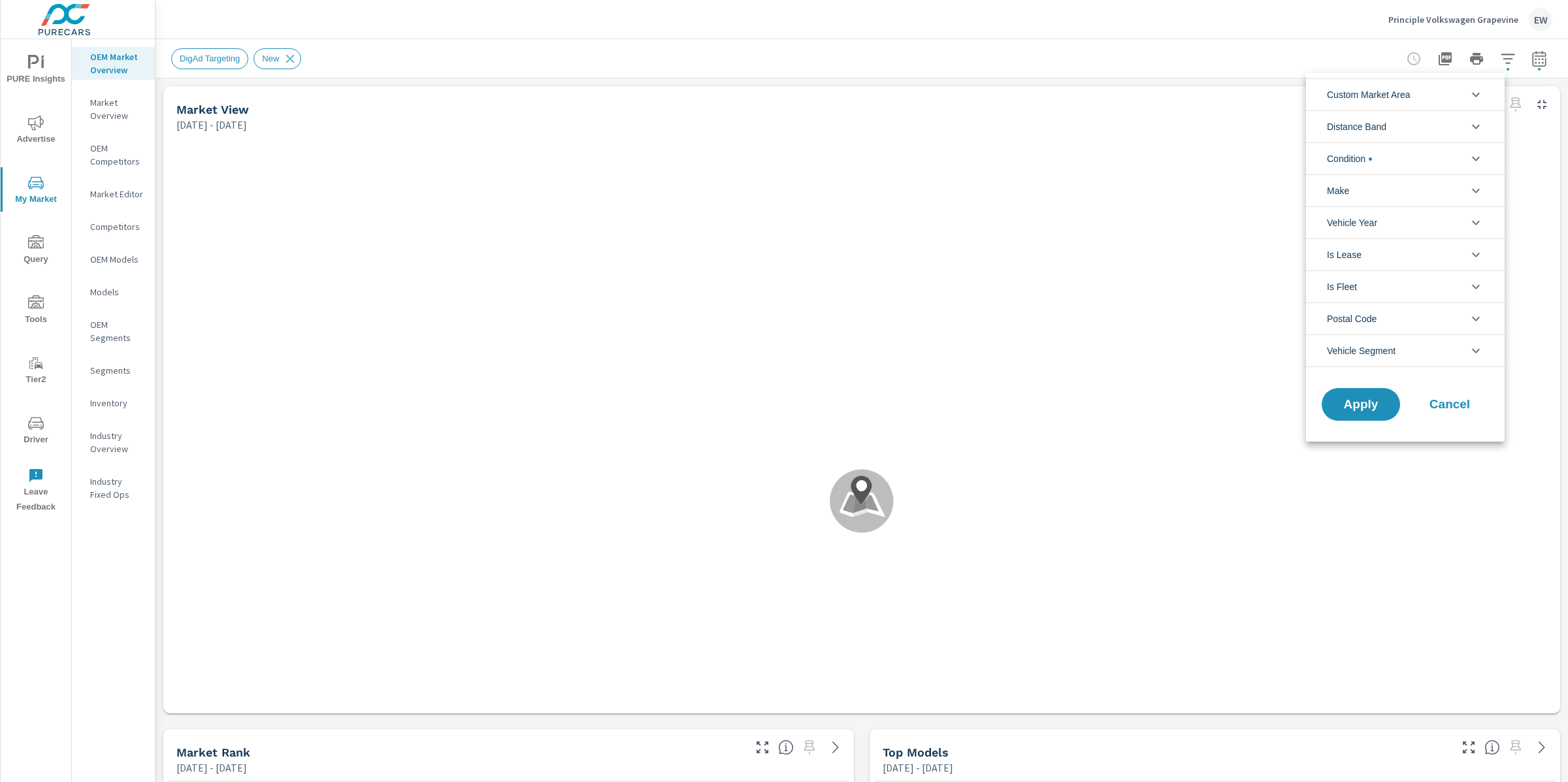
click at [1525, 57] on div at bounding box center [784, 391] width 1568 height 782
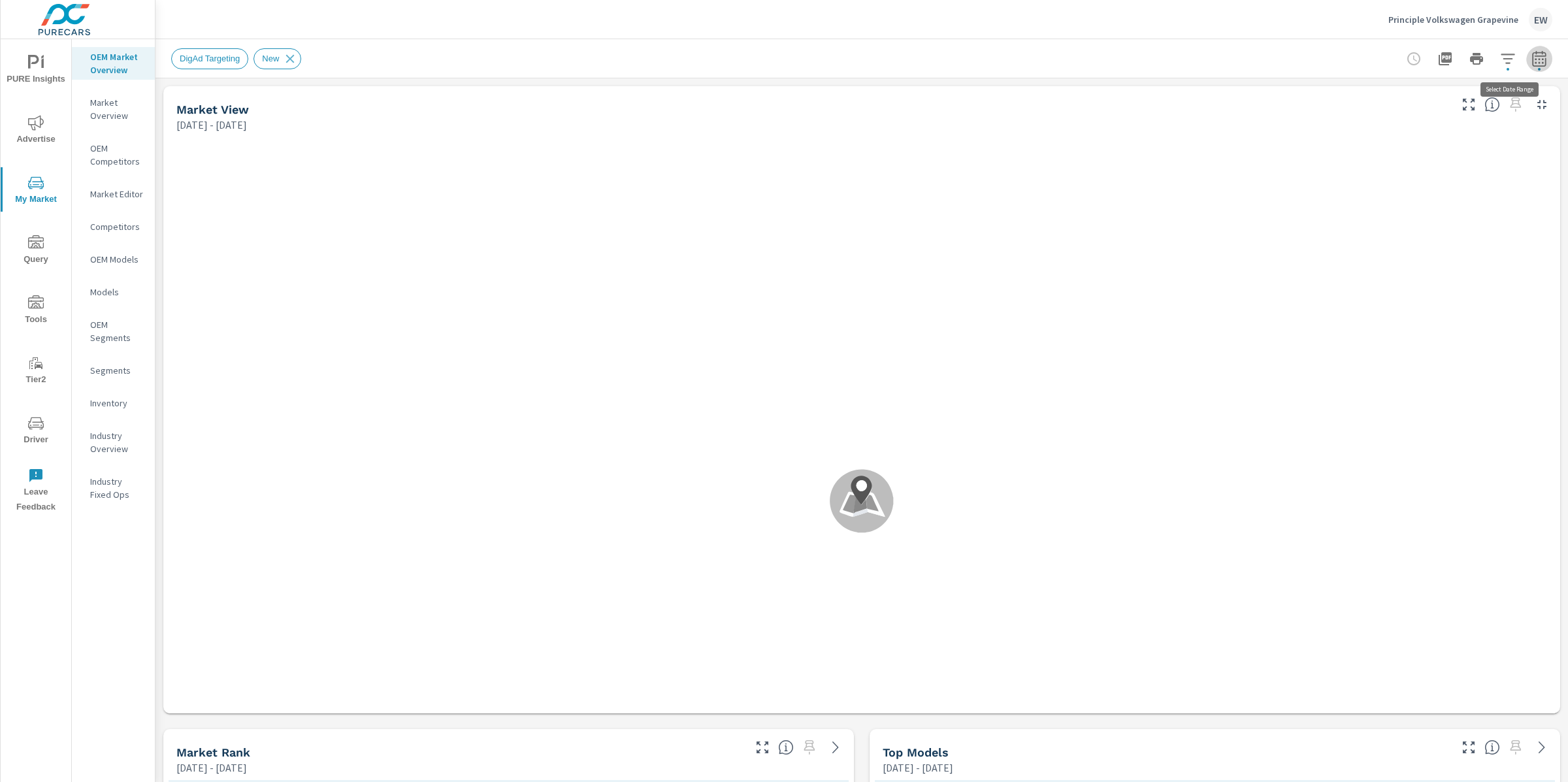
click at [1534, 58] on icon "button" at bounding box center [1538, 61] width 8 height 6
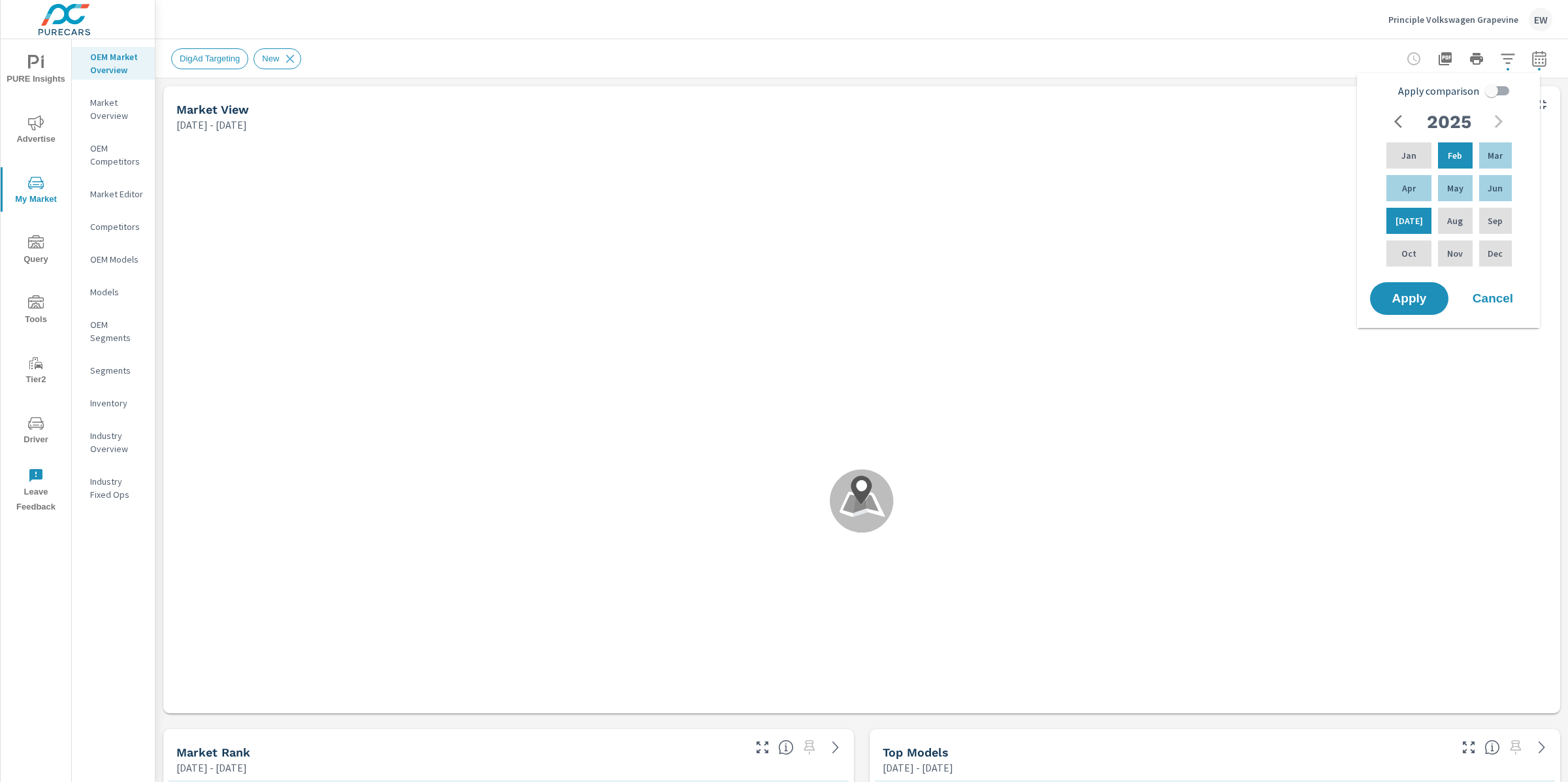
click at [1498, 92] on input "Apply comparison" at bounding box center [1492, 90] width 74 height 25
checkbox input "true"
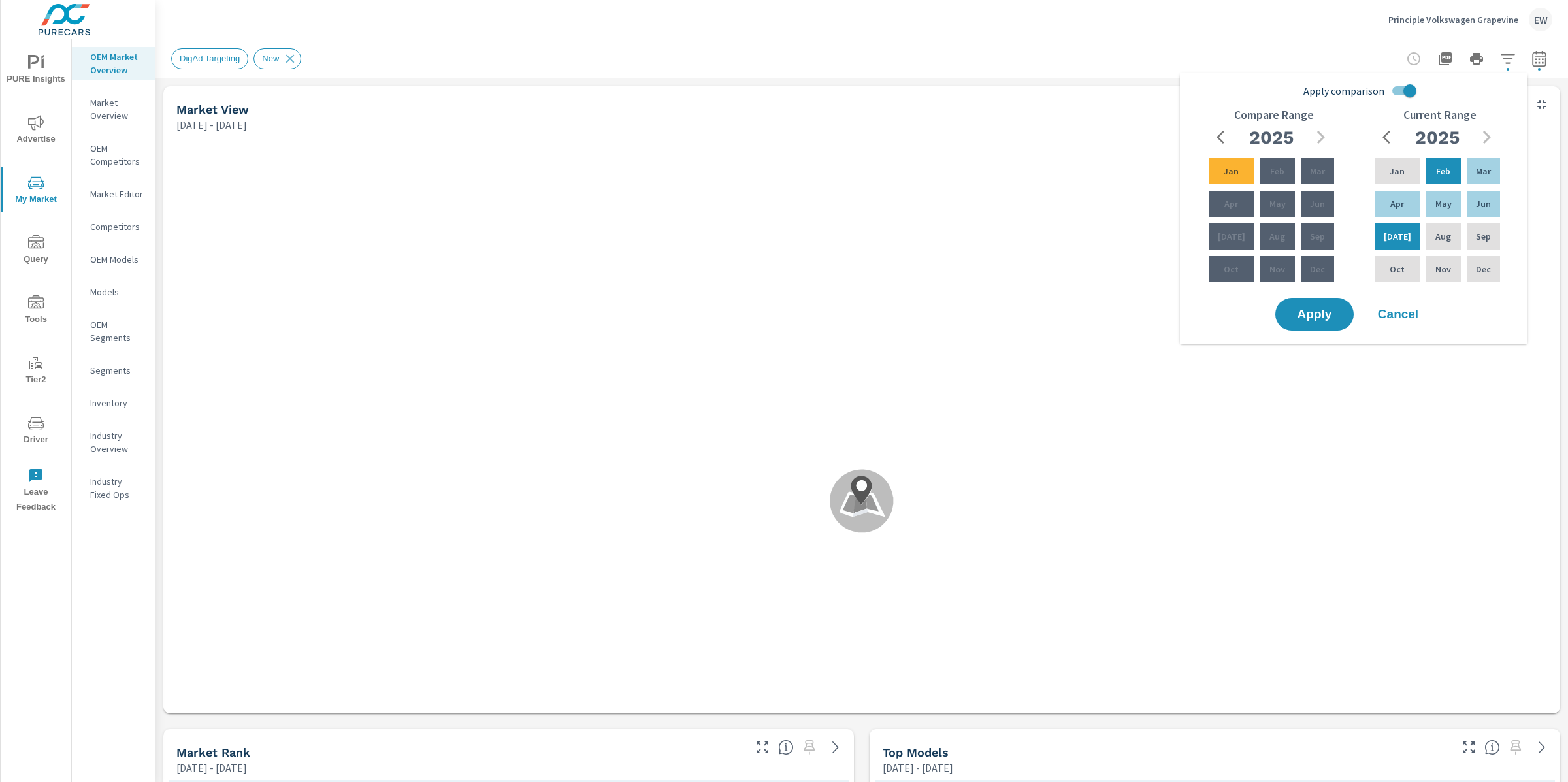
click at [32, 65] on span "PURE Insights" at bounding box center [35, 71] width 62 height 32
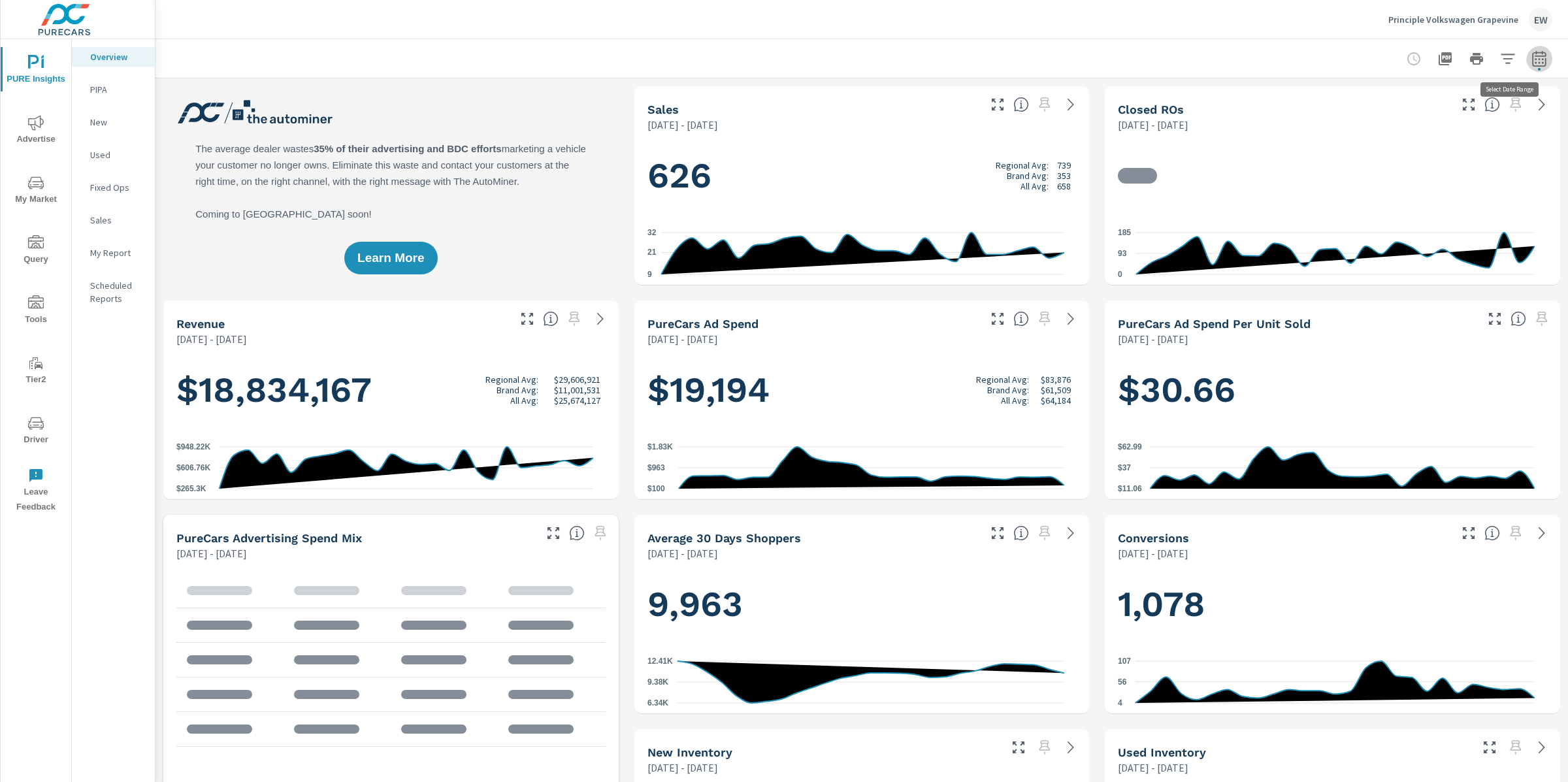
click at [1532, 61] on icon "button" at bounding box center [1539, 59] width 16 height 16
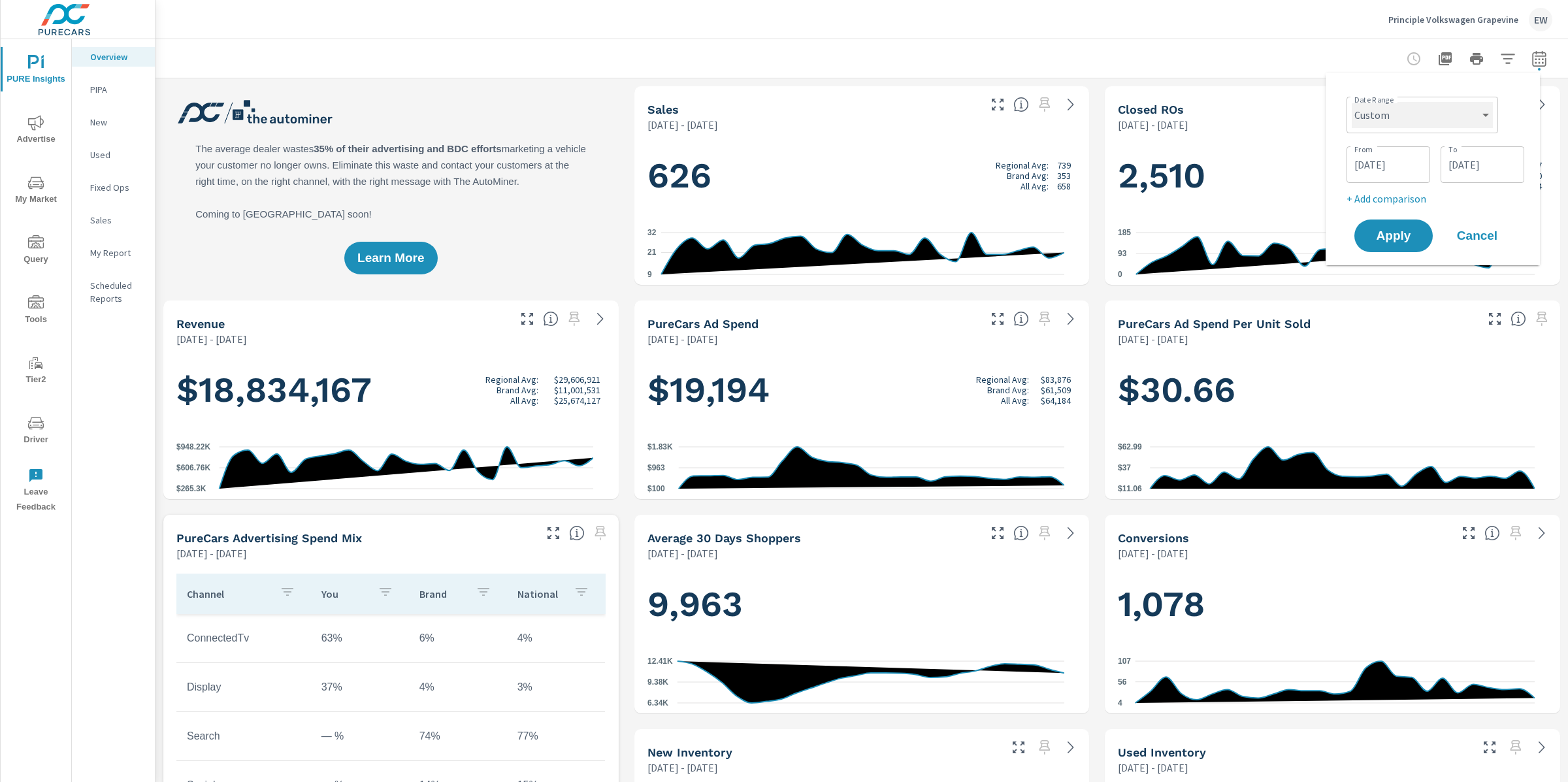
click at [1419, 117] on select "Custom [DATE] Last week Last 7 days Last 14 days Last 30 days Last 45 days Last…" at bounding box center [1422, 115] width 141 height 26
click at [1351, 102] on select "Custom [DATE] Last week Last 7 days Last 14 days Last 30 days Last 45 days Last…" at bounding box center [1422, 115] width 141 height 26
select select "Last month"
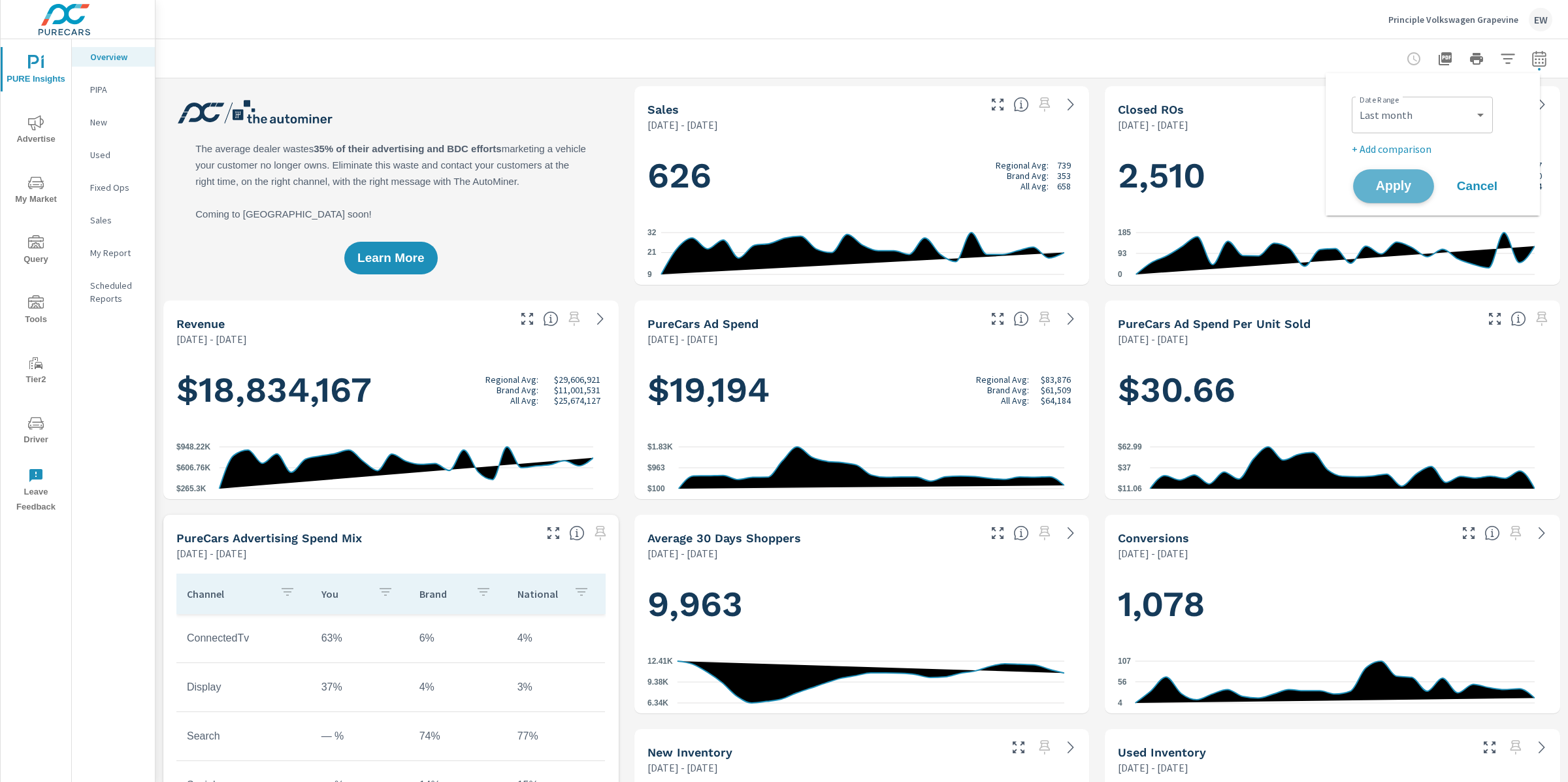
click at [1397, 193] on span "Apply" at bounding box center [1394, 186] width 54 height 12
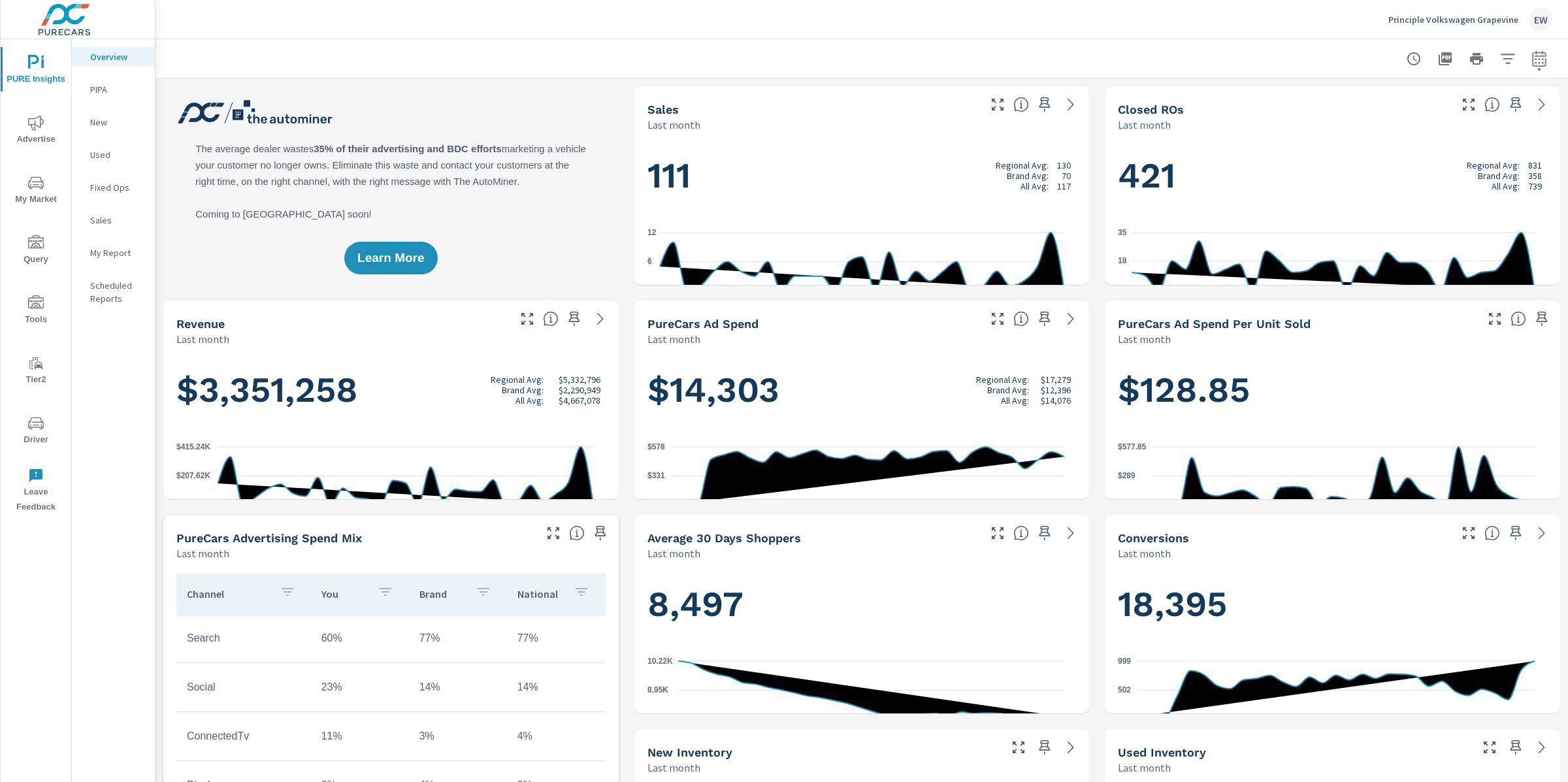
click at [35, 128] on icon "nav menu" at bounding box center [35, 123] width 16 height 16
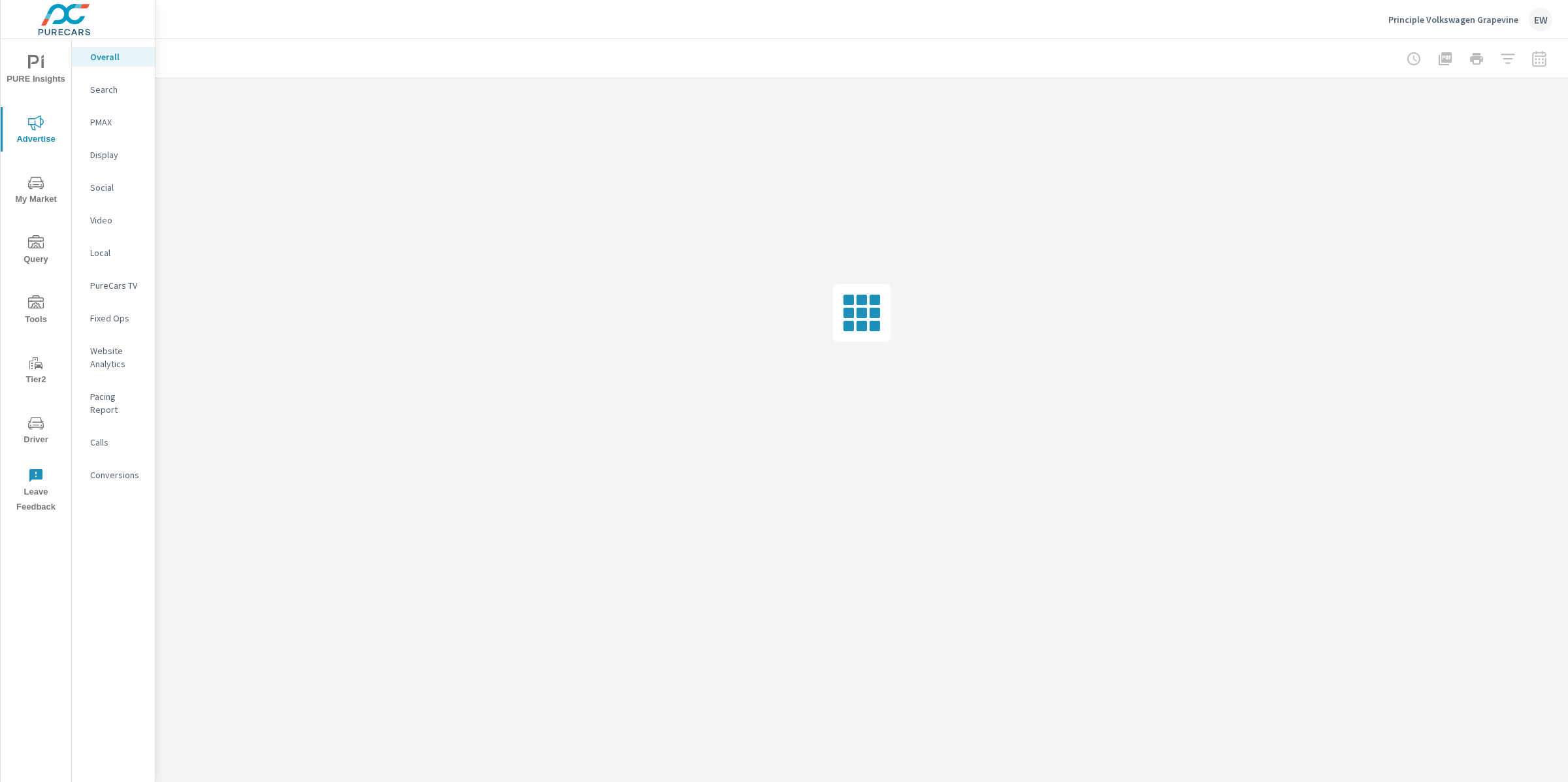
click at [111, 96] on p "Search" at bounding box center [117, 89] width 54 height 13
